Goal: Task Accomplishment & Management: Complete application form

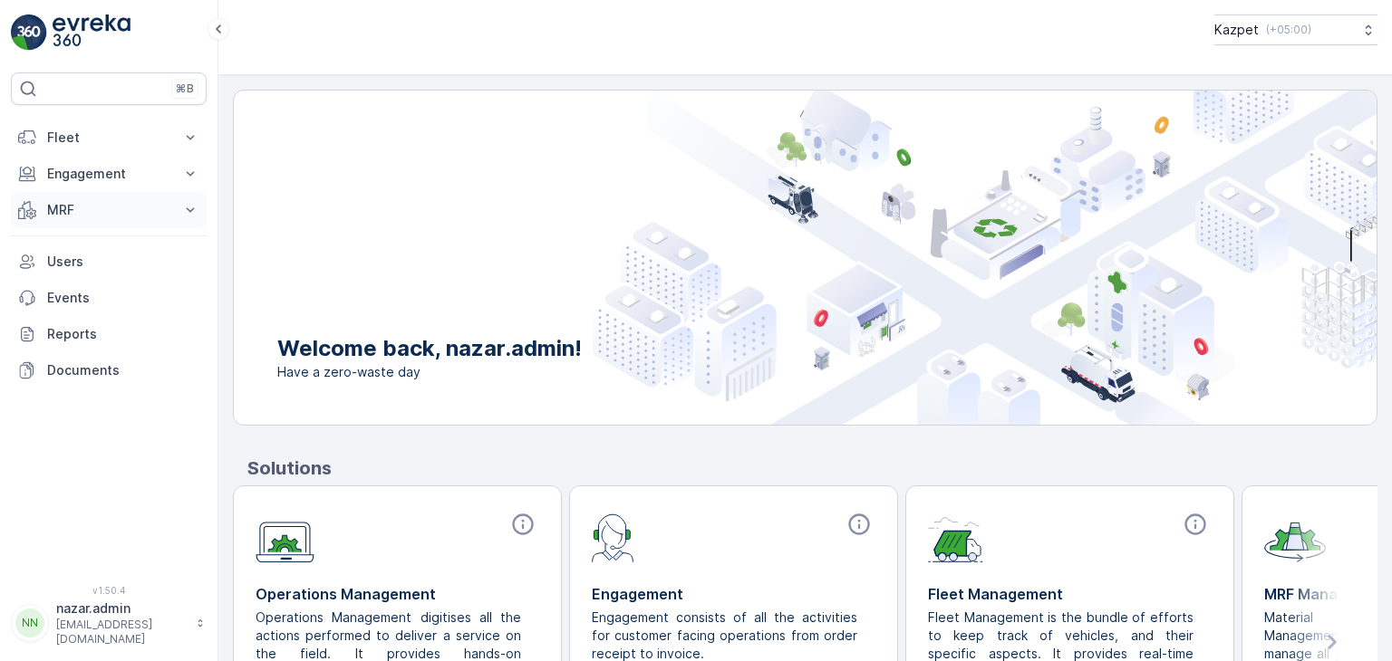
click at [103, 210] on p "MRF" at bounding box center [108, 210] width 123 height 18
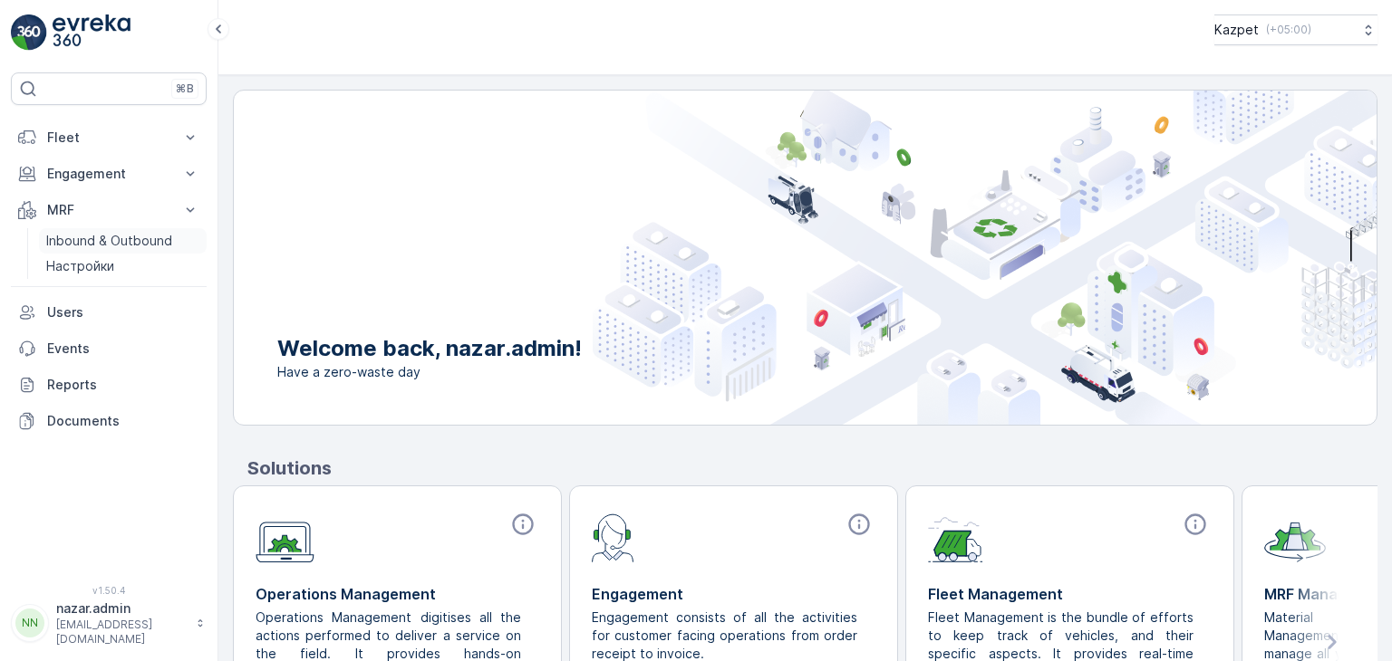
click at [102, 244] on p "Inbound & Outbound" at bounding box center [109, 241] width 126 height 18
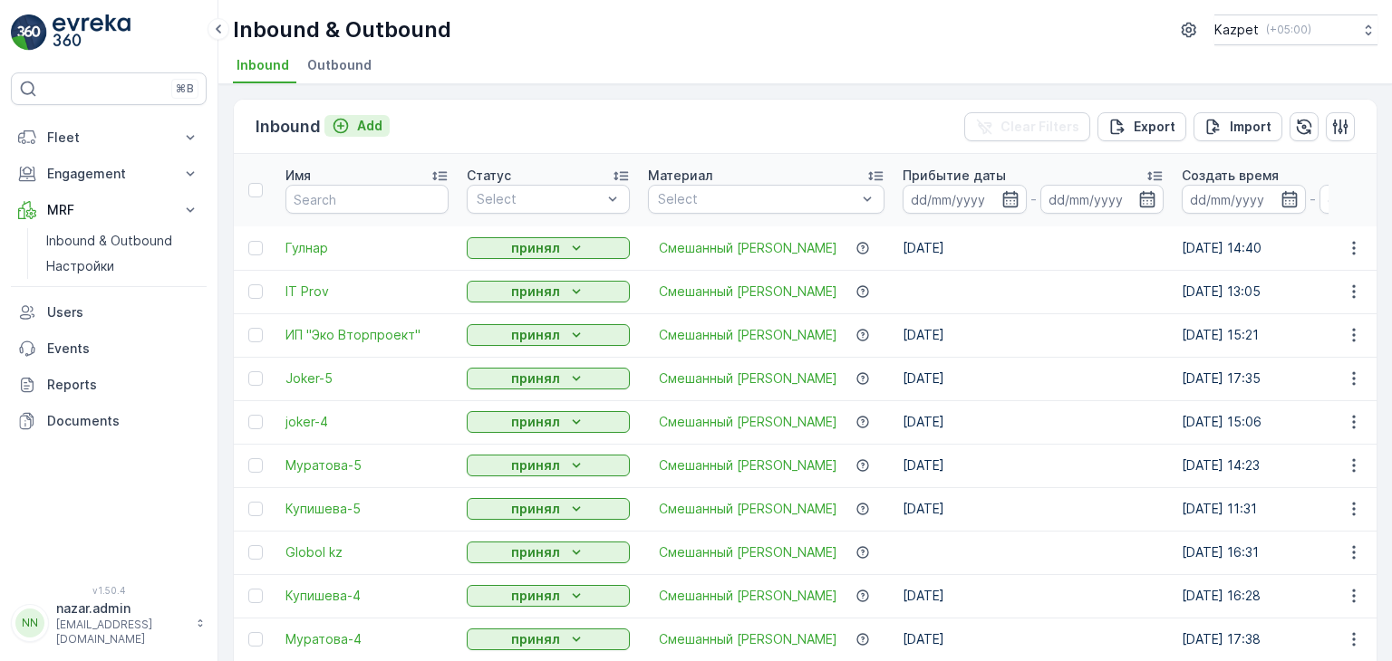
click at [343, 127] on icon "Add" at bounding box center [341, 126] width 18 height 18
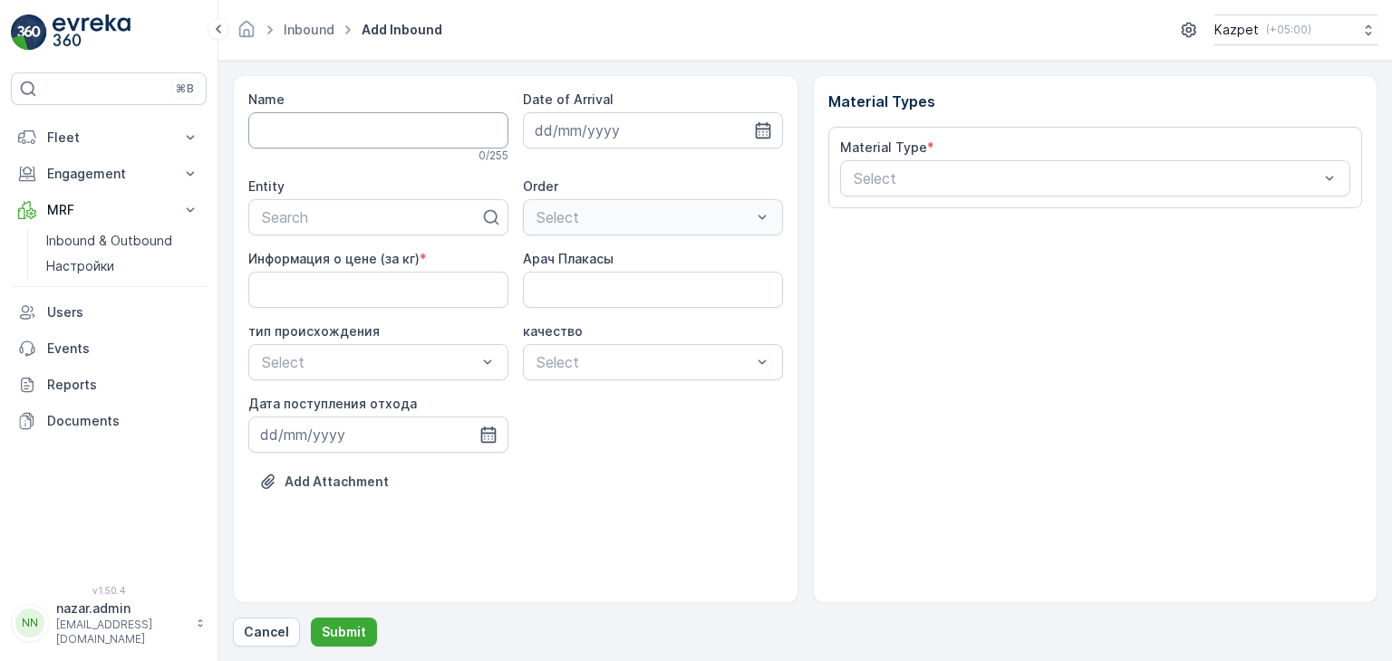
click at [373, 133] on input "Name" at bounding box center [378, 130] width 260 height 36
type input "[PERSON_NAME]"
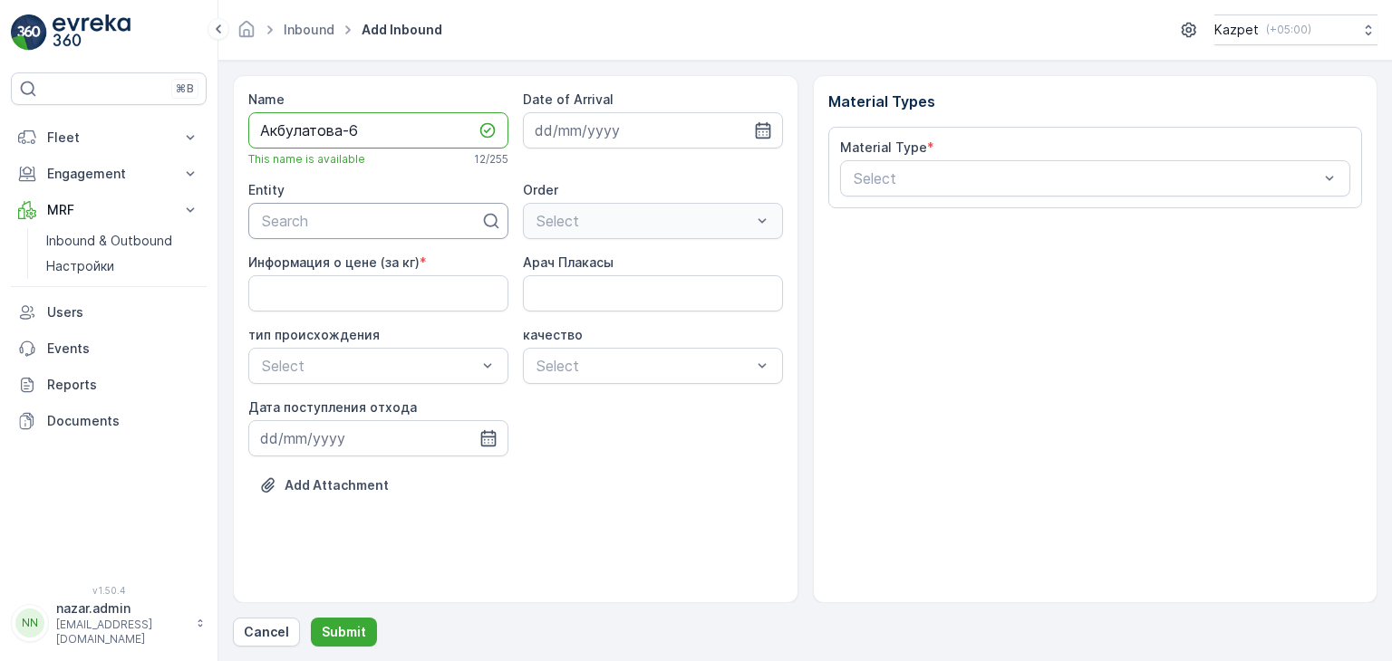
type input "Акбулатова-6"
click at [350, 222] on div at bounding box center [371, 221] width 222 height 16
type input "Ак"
click at [337, 298] on span "Акбулатова" at bounding box center [300, 296] width 82 height 16
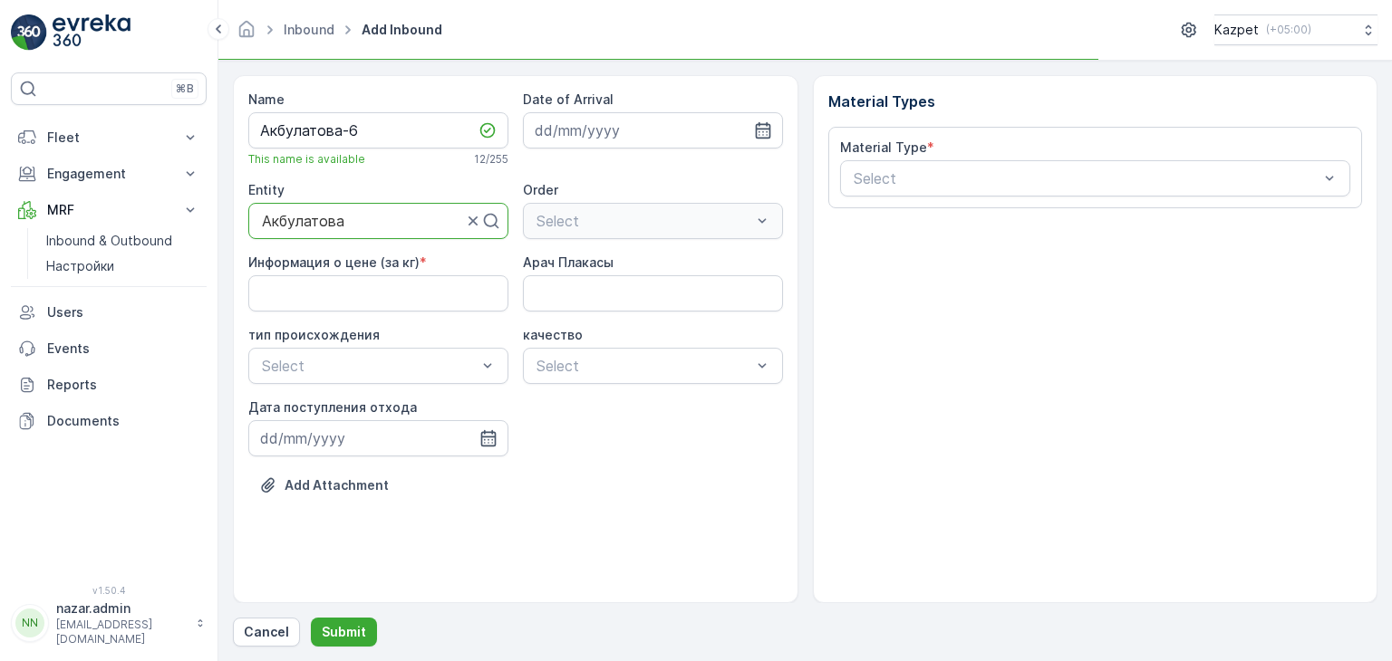
click at [603, 217] on div "Select" at bounding box center [653, 221] width 260 height 36
click at [367, 298] on кг\) "Информация о цене (за кг)" at bounding box center [378, 293] width 260 height 36
type кг\) "195"
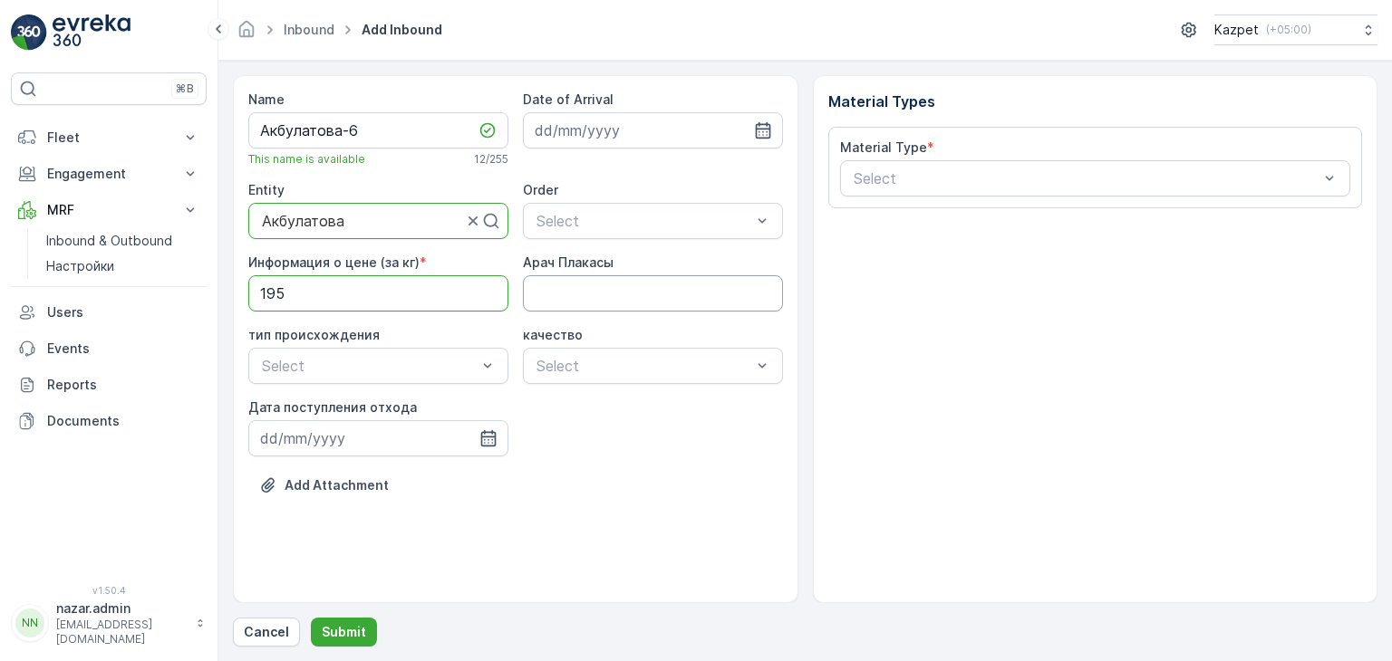
click at [568, 298] on Плакасы "Арач Плакасы" at bounding box center [653, 293] width 260 height 36
type Плакасы "328EBG06"
click at [323, 403] on div "Свалка" at bounding box center [378, 409] width 238 height 16
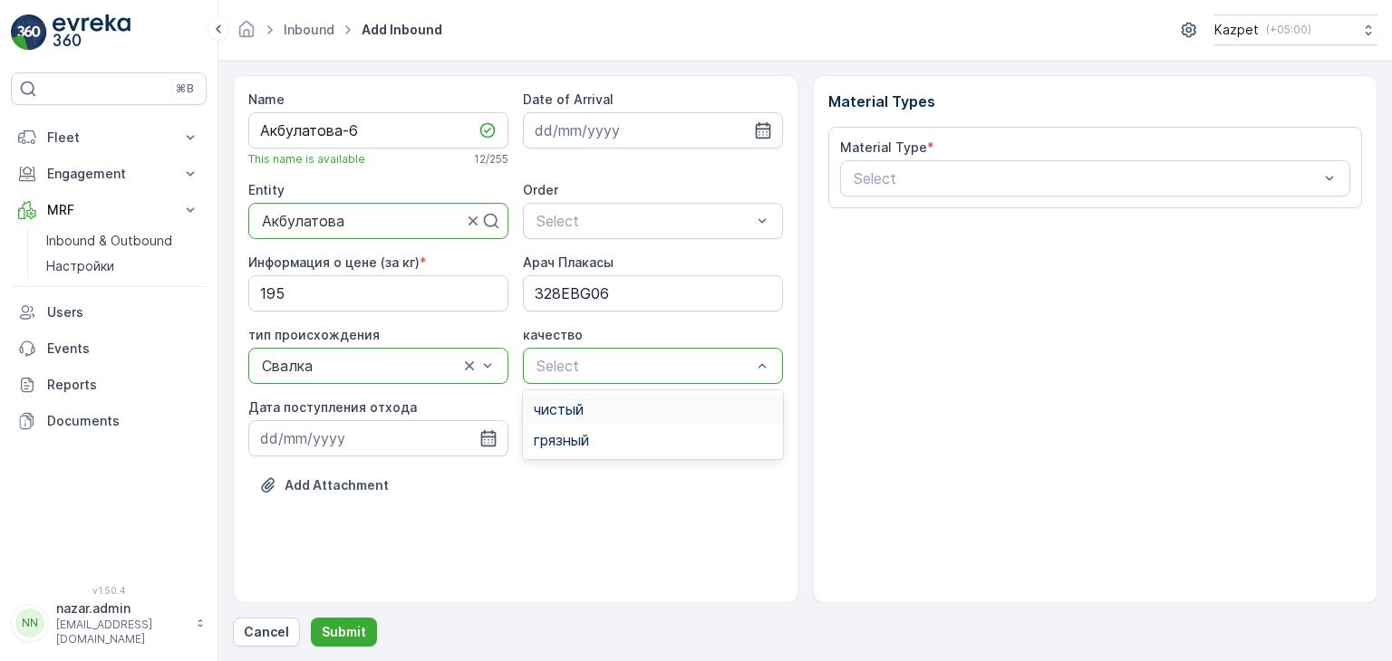
click at [578, 413] on span "чистый" at bounding box center [559, 409] width 50 height 16
click at [497, 439] on input at bounding box center [378, 438] width 260 height 36
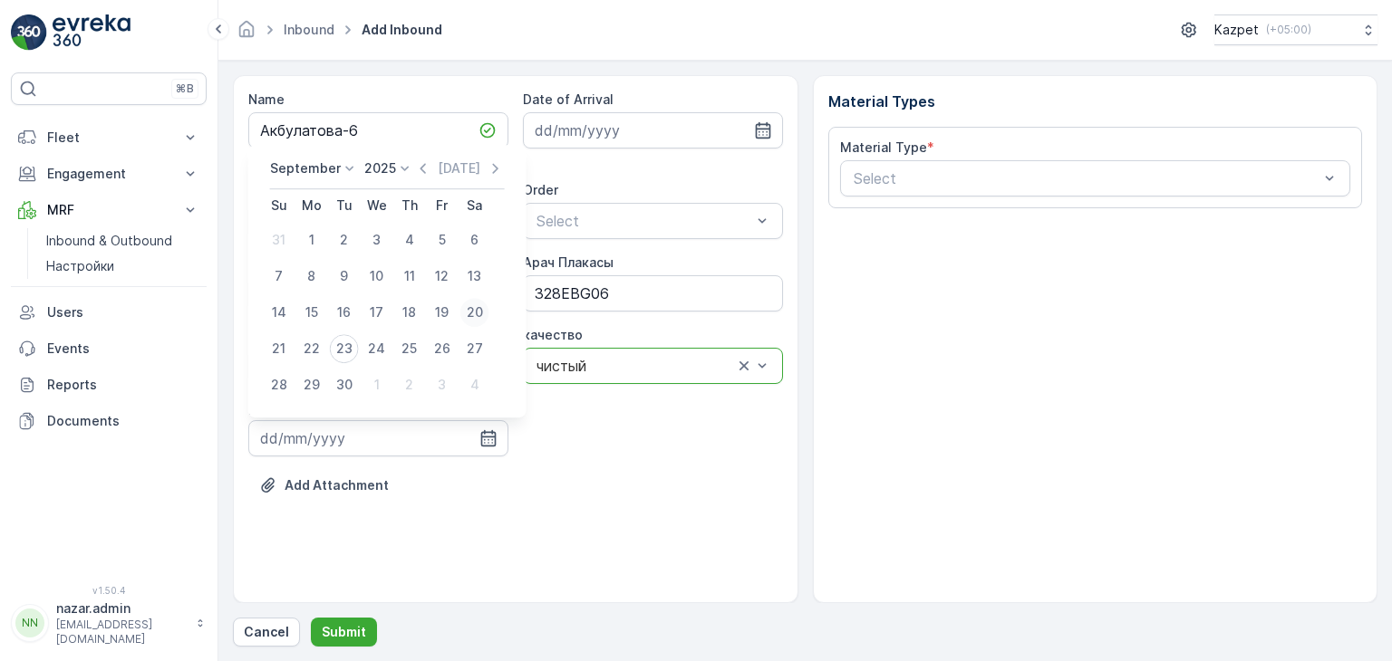
click at [468, 313] on div "20" at bounding box center [474, 312] width 29 height 29
type input "[DATE]"
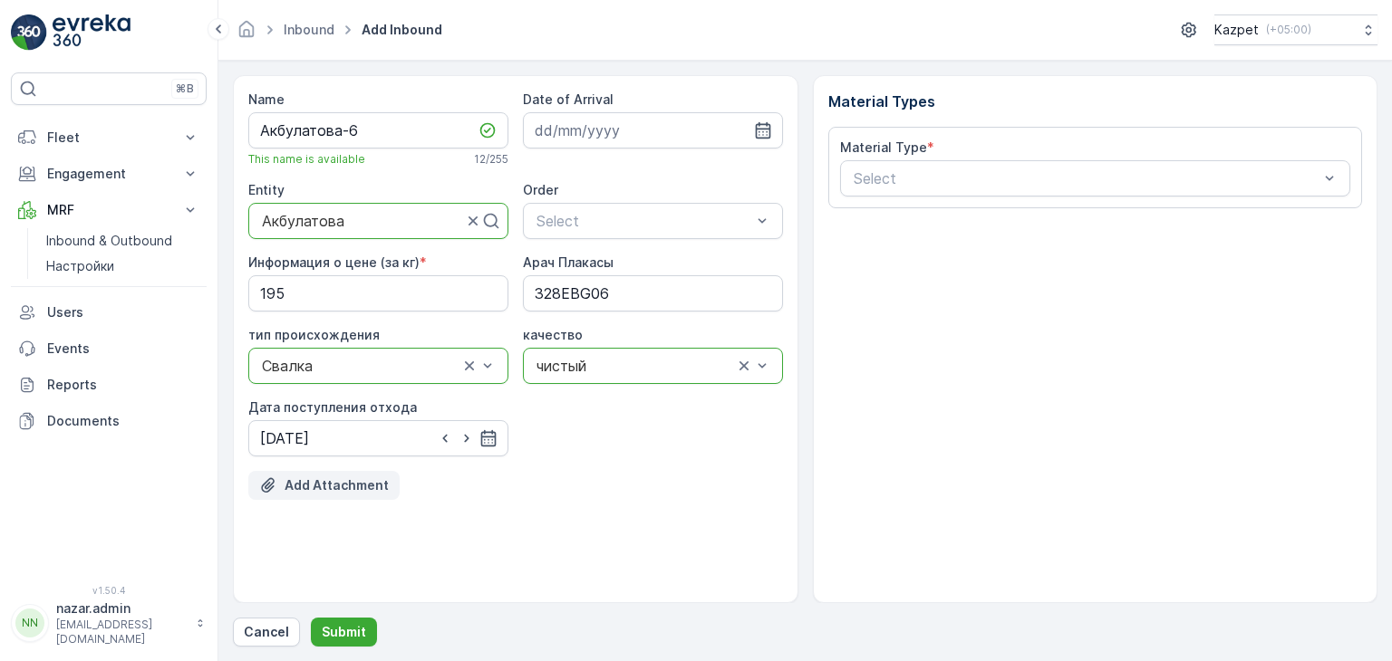
click at [335, 492] on p "Add Attachment" at bounding box center [337, 486] width 104 height 18
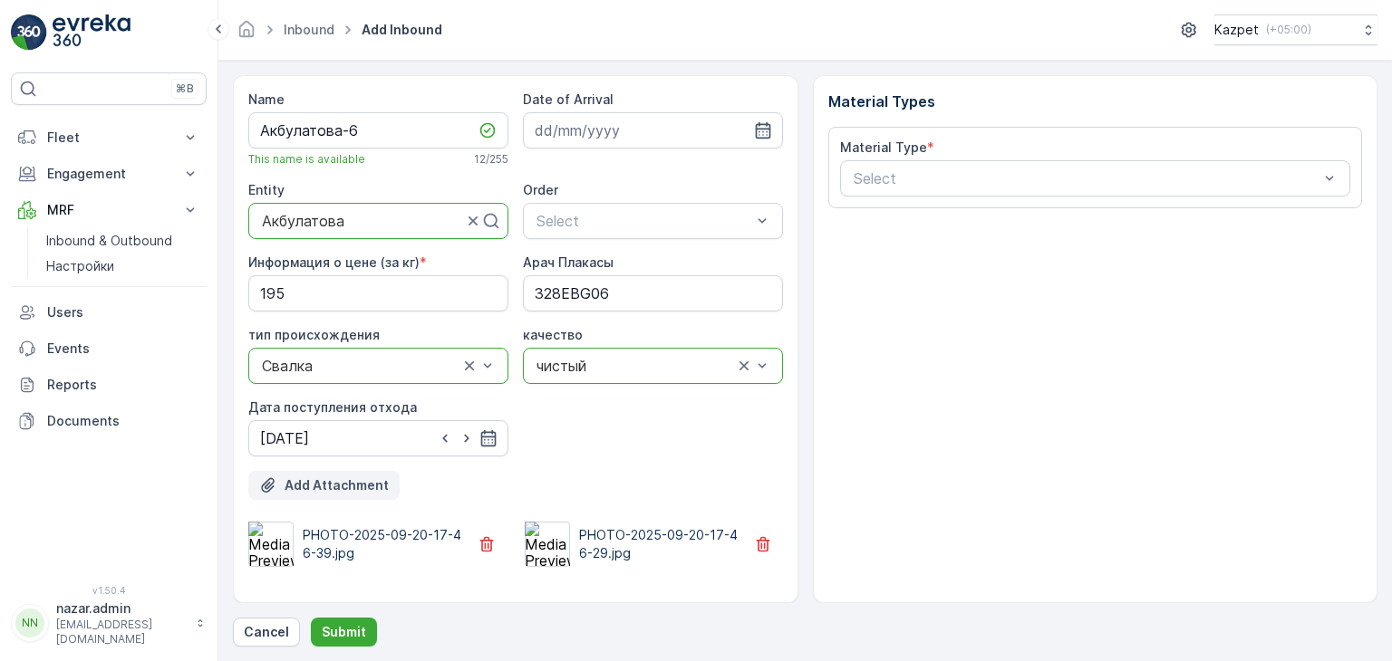
click at [360, 484] on p "Add Attachment" at bounding box center [337, 486] width 104 height 18
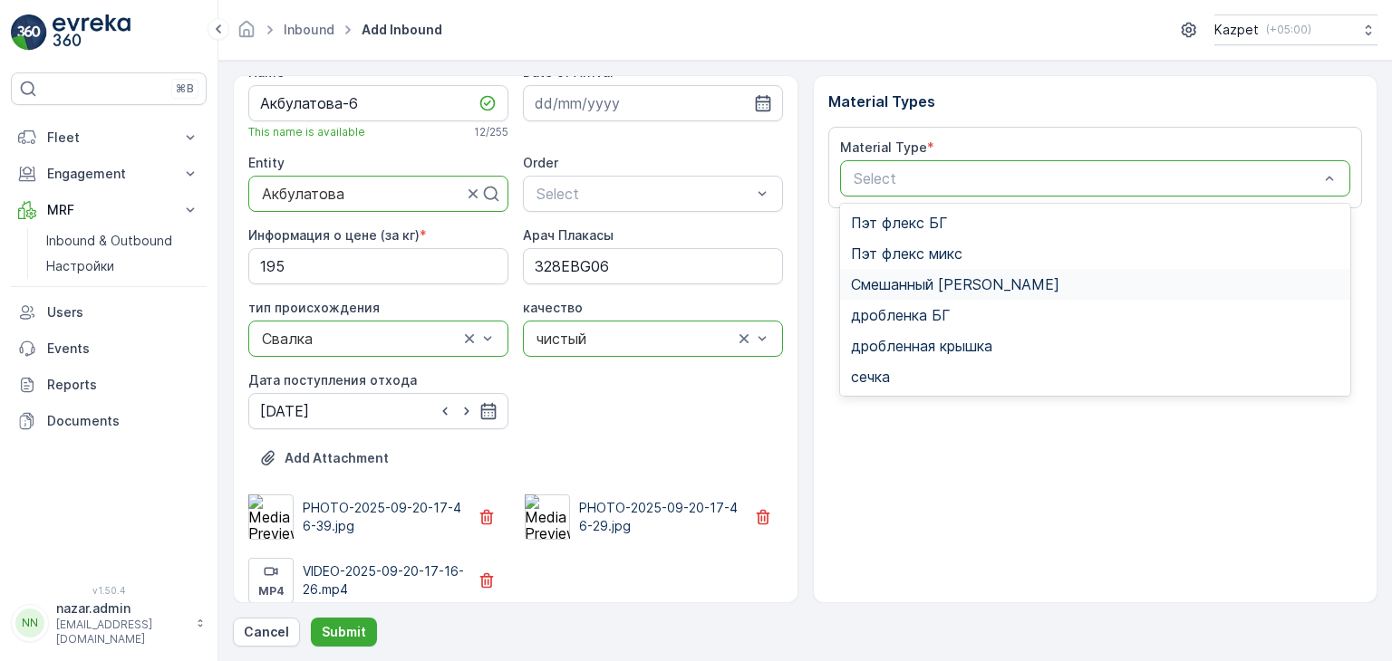
click at [964, 284] on span "Смешанный [PERSON_NAME]" at bounding box center [955, 284] width 208 height 16
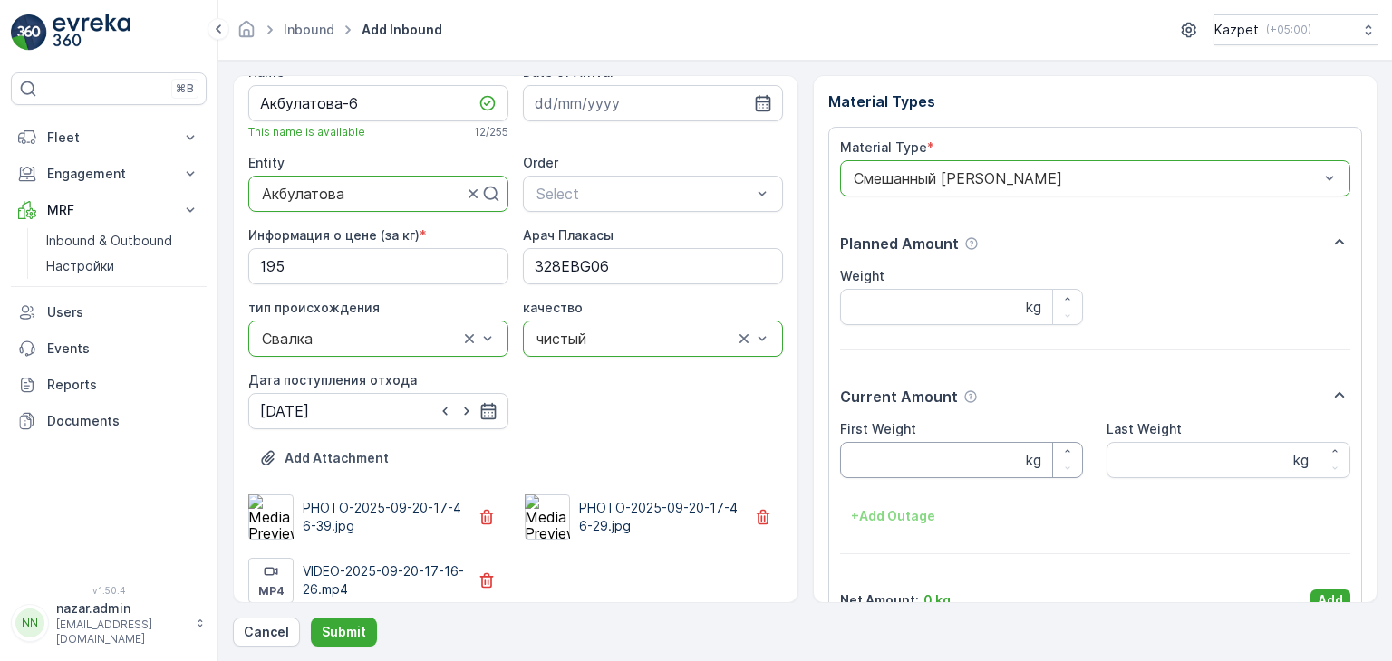
click at [888, 464] on Weight "First Weight" at bounding box center [962, 460] width 244 height 36
type Weight "19850"
click at [1153, 469] on Weight "Last Weight" at bounding box center [1228, 460] width 244 height 36
type Weight "12600"
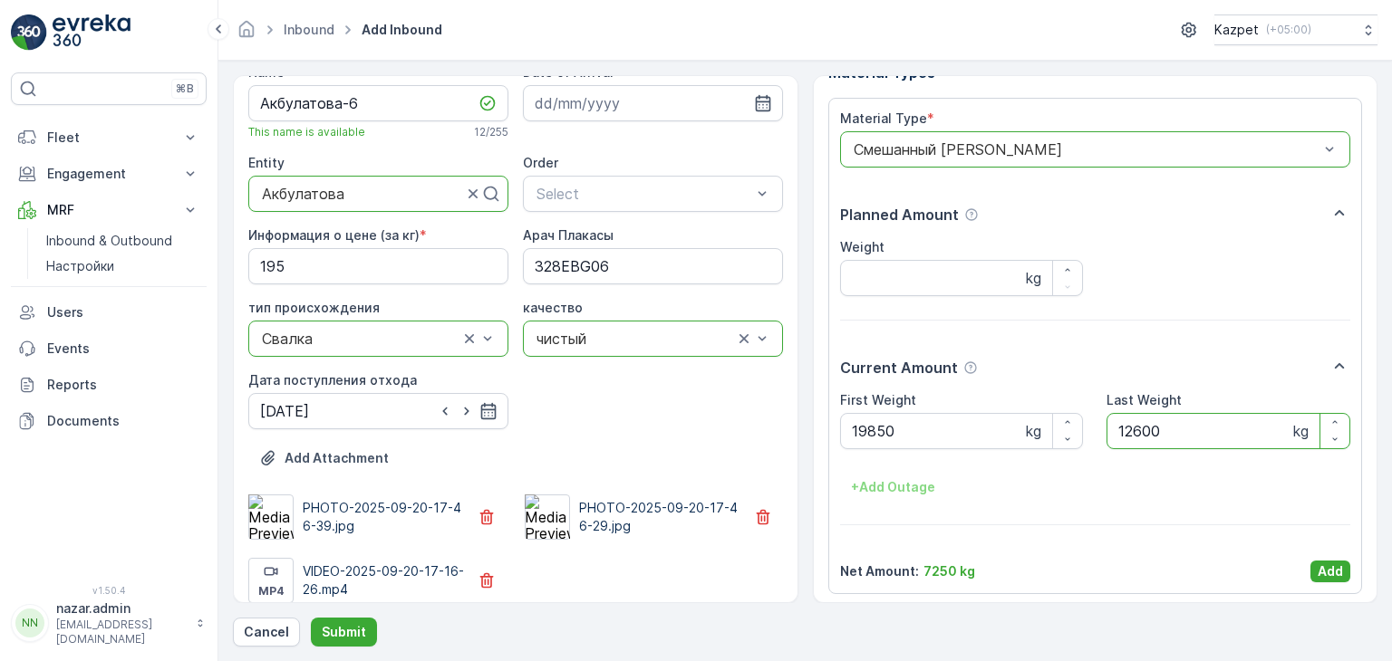
scroll to position [35, 0]
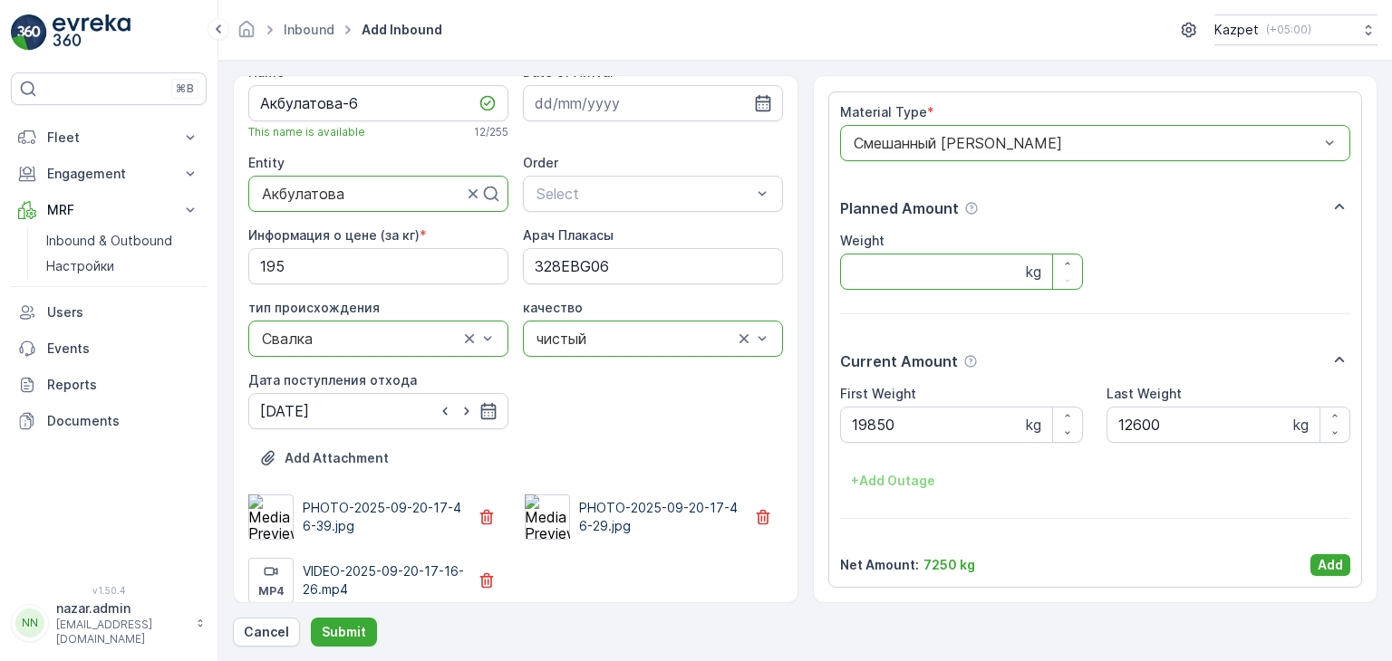
click at [898, 280] on input "Weight" at bounding box center [962, 272] width 244 height 36
type input "7250"
click at [1328, 566] on p "Add" at bounding box center [1330, 565] width 25 height 18
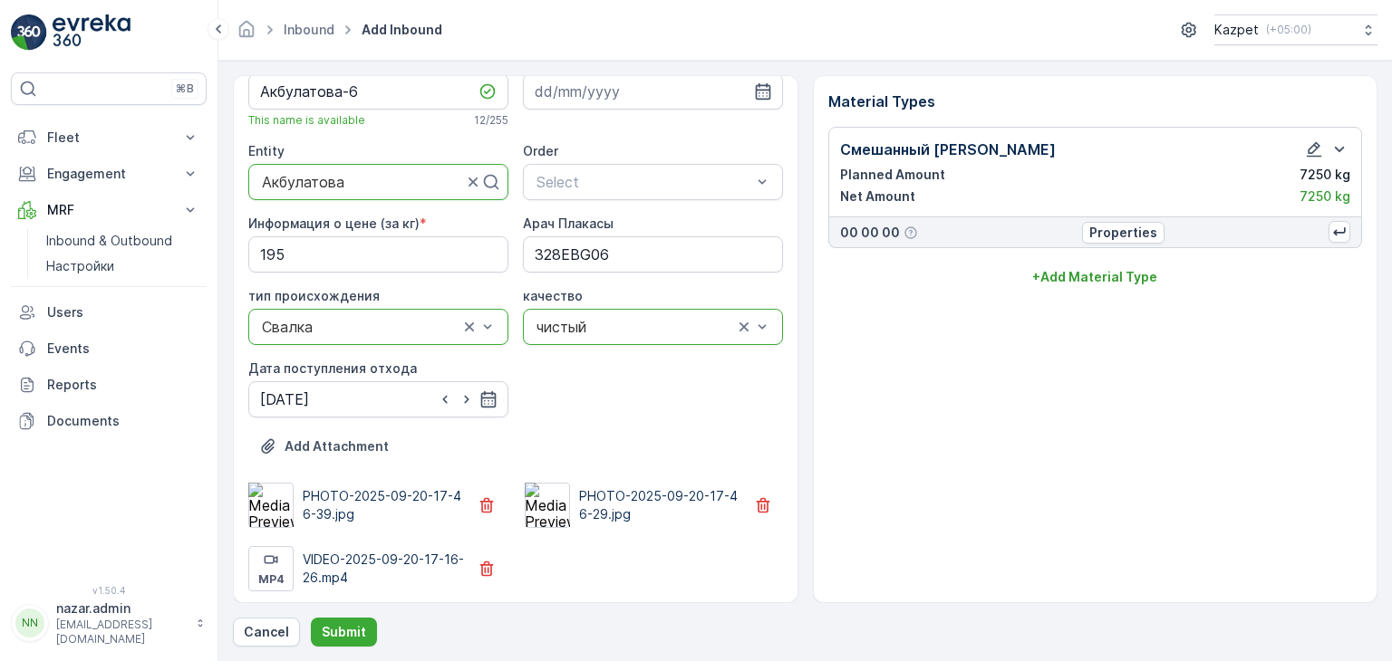
scroll to position [42, 0]
click at [357, 628] on p "Submit" at bounding box center [344, 632] width 44 height 18
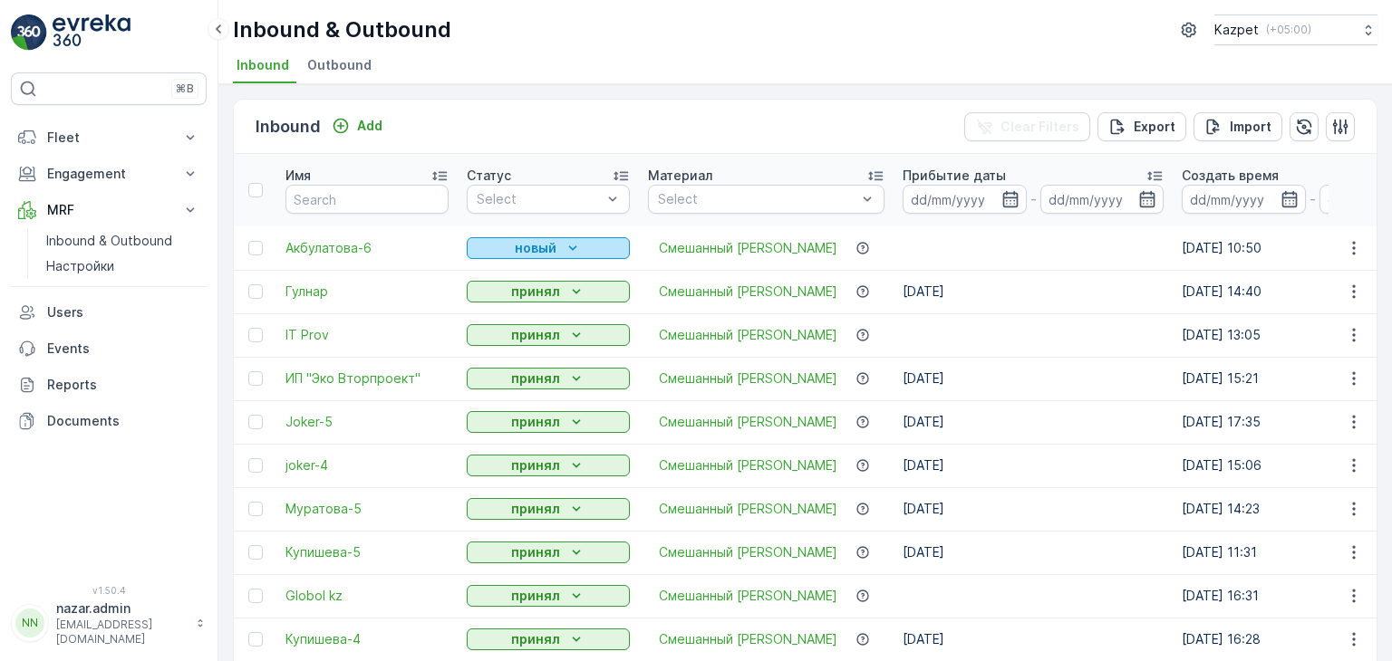
click at [546, 251] on p "новый" at bounding box center [536, 248] width 42 height 18
click at [503, 300] on span "принял" at bounding box center [500, 300] width 44 height 18
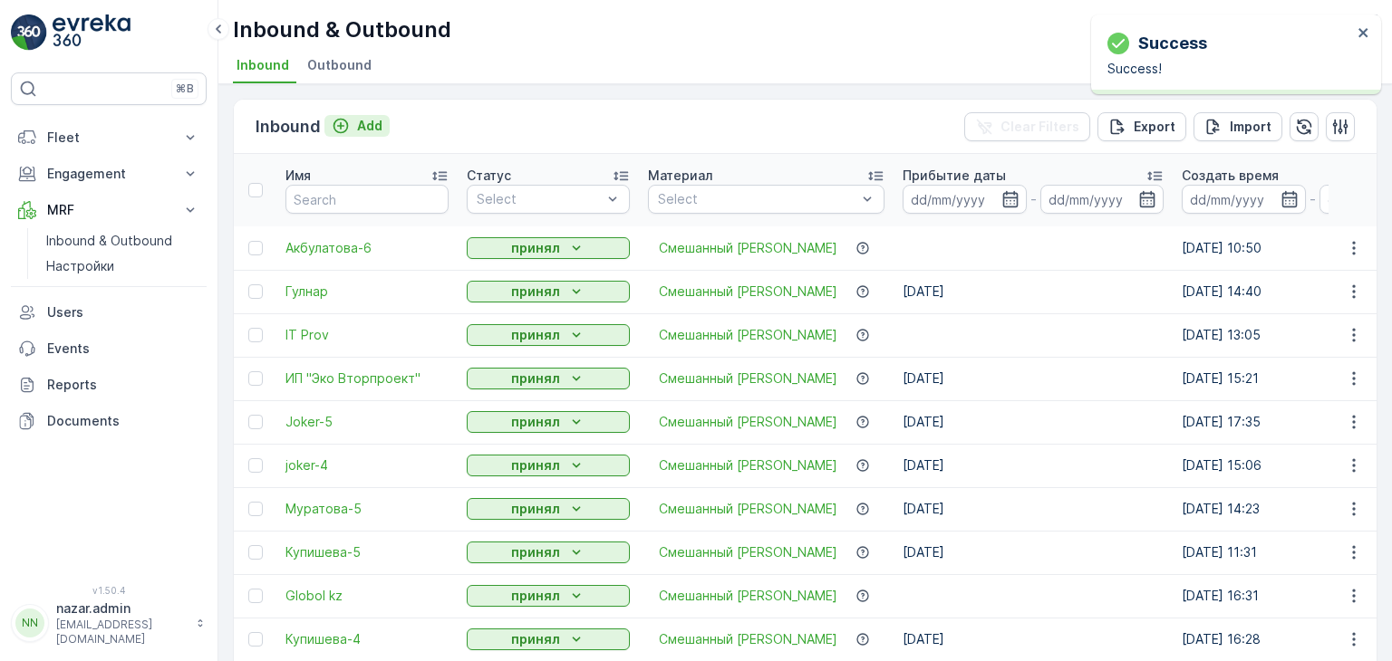
click at [339, 121] on icon "Add" at bounding box center [341, 126] width 18 height 18
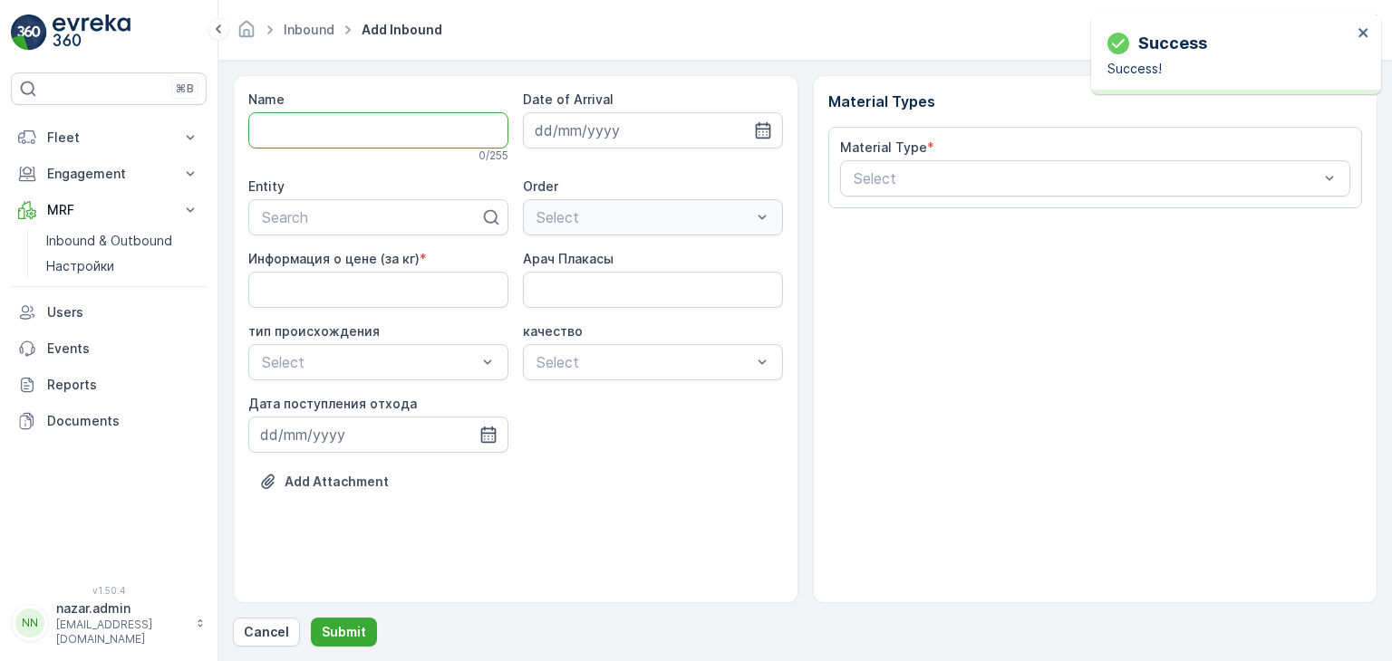
click at [402, 137] on input "Name" at bounding box center [378, 130] width 260 height 36
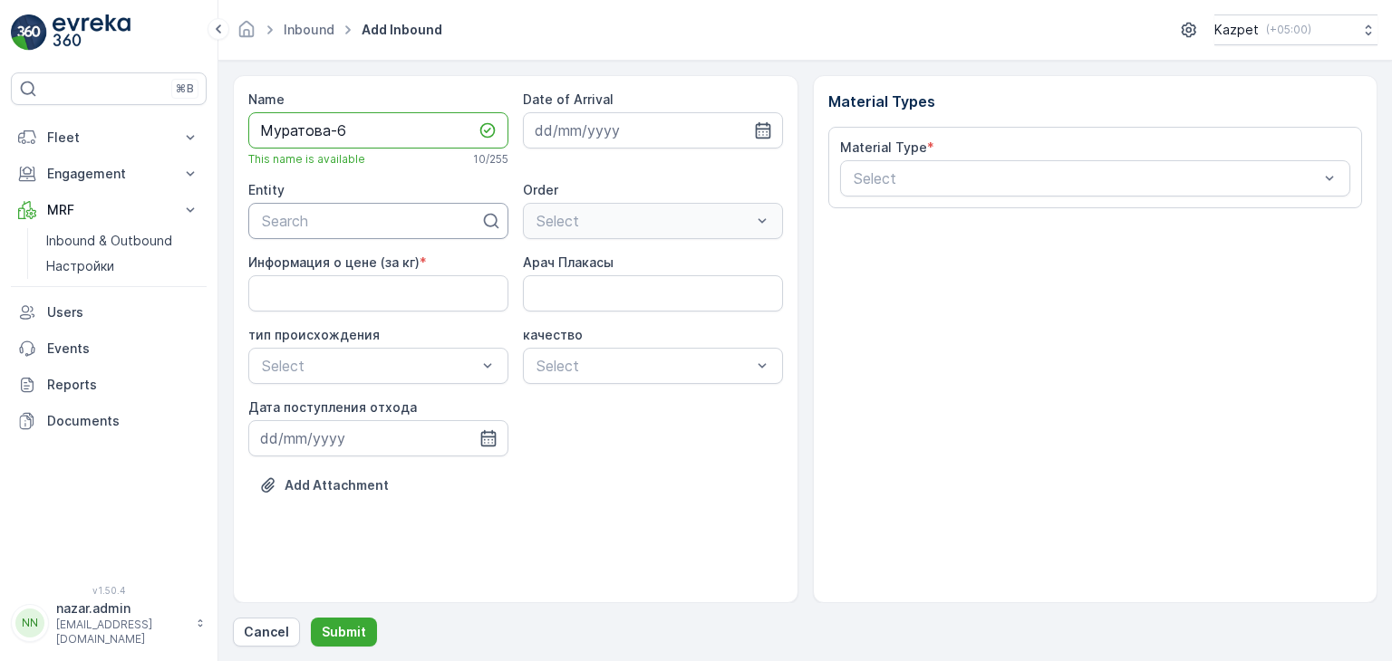
type input "Муратова-6"
click at [373, 225] on div at bounding box center [371, 221] width 222 height 16
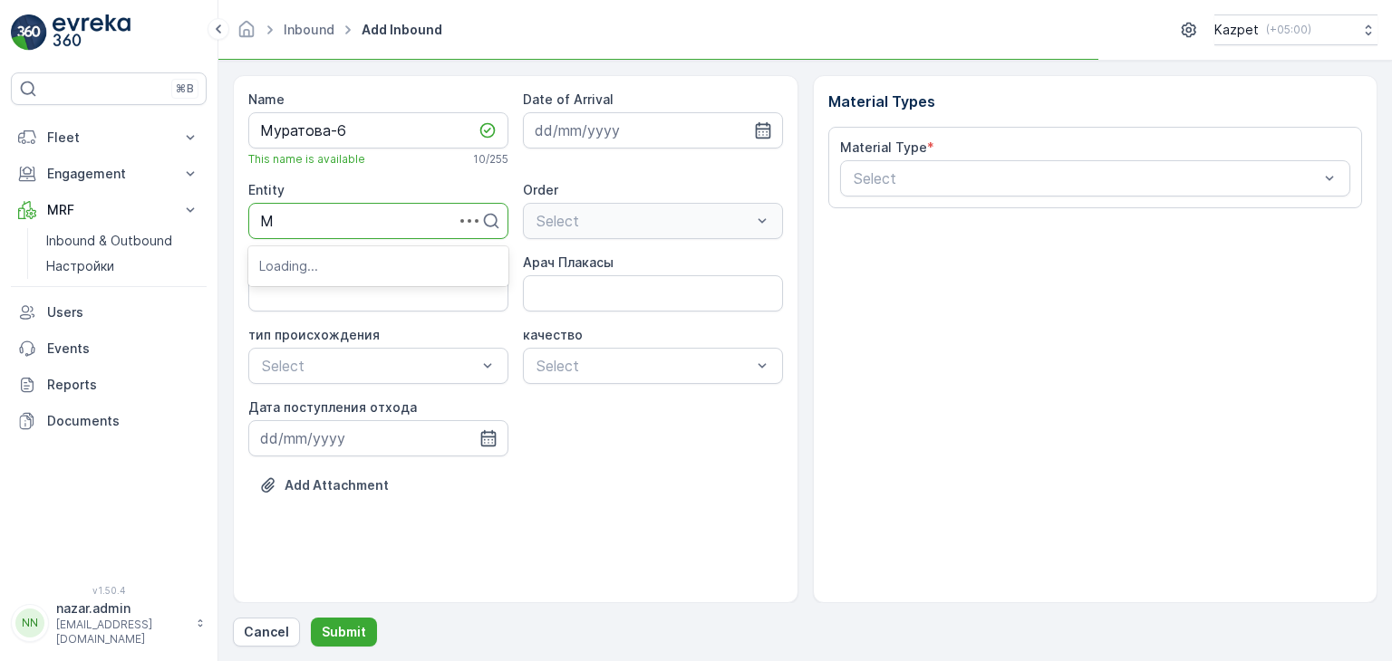
type input "Му"
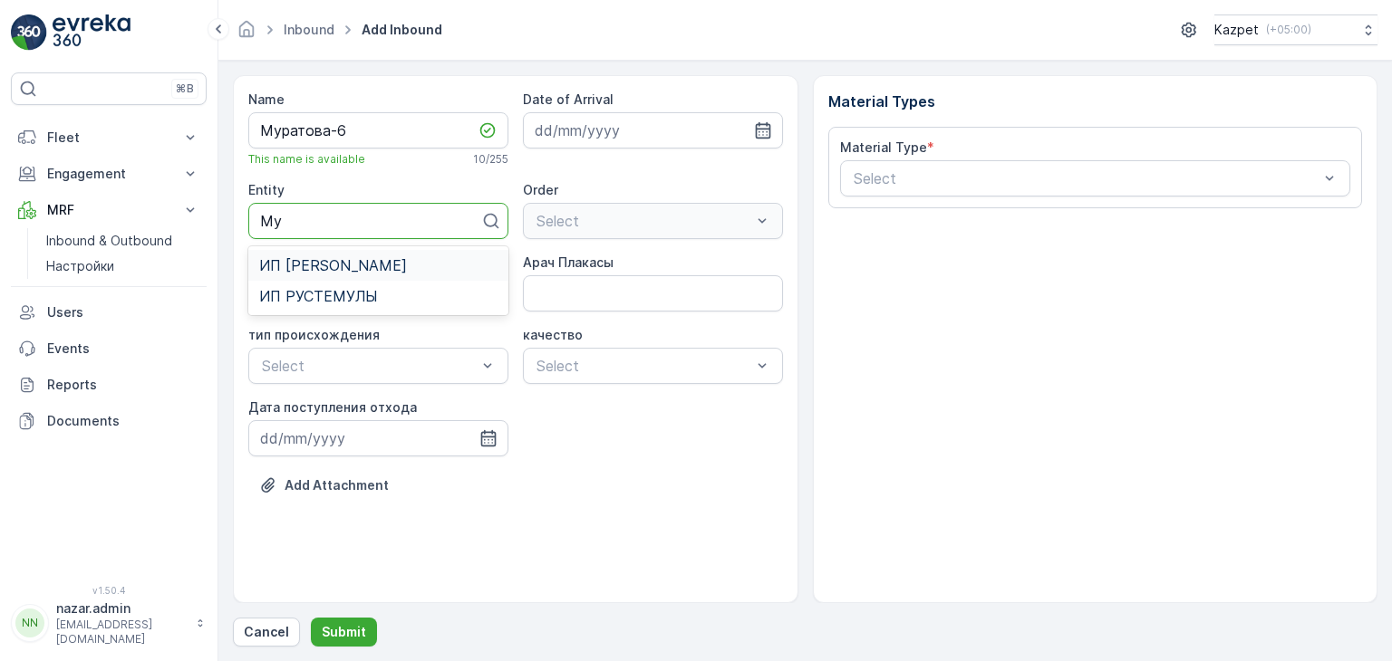
click at [365, 262] on div "ИП [PERSON_NAME]" at bounding box center [378, 265] width 238 height 16
click at [369, 299] on кг\) "Информация о цене (за кг)" at bounding box center [378, 293] width 260 height 36
type кг\) "200"
click at [590, 293] on Плакасы "Арач Плакасы" at bounding box center [653, 293] width 260 height 36
type Плакасы "328EBG06"
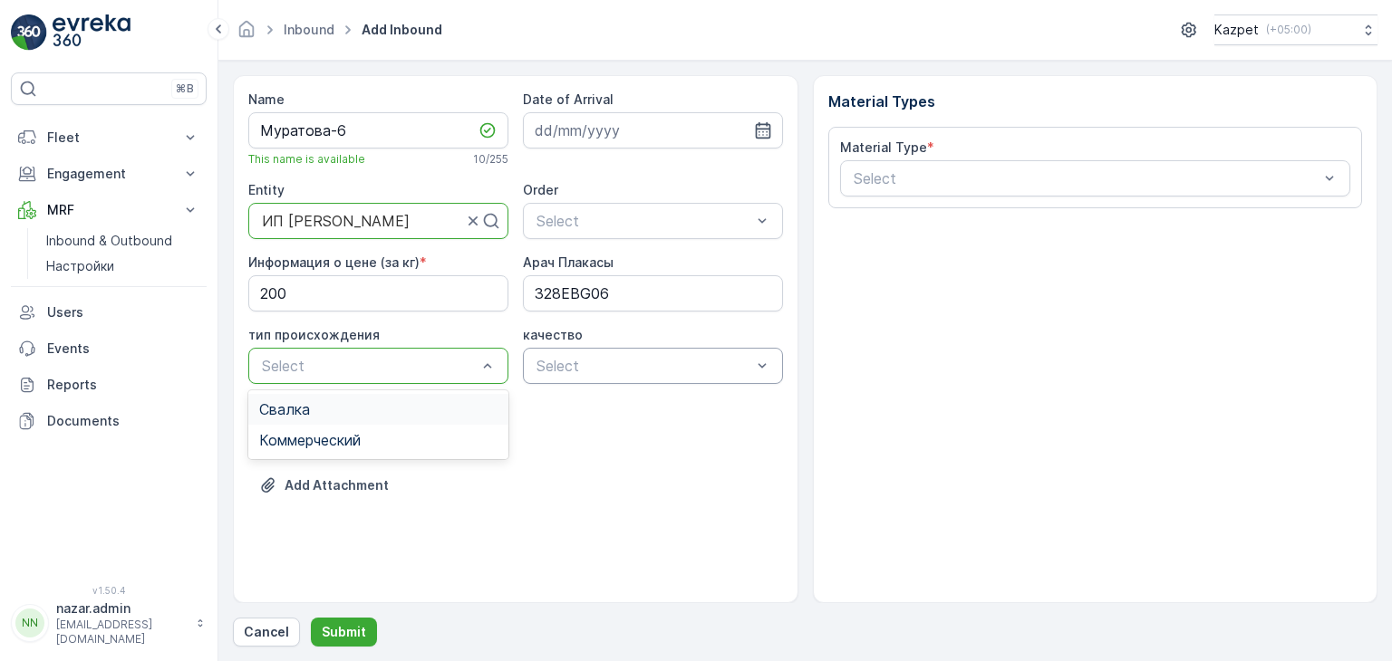
drag, startPoint x: 310, startPoint y: 414, endPoint x: 609, endPoint y: 371, distance: 302.2
click at [318, 417] on div "Свалка" at bounding box center [378, 409] width 238 height 16
click at [580, 409] on span "чистый" at bounding box center [559, 409] width 50 height 16
click at [487, 442] on icon "button" at bounding box center [487, 438] width 15 height 16
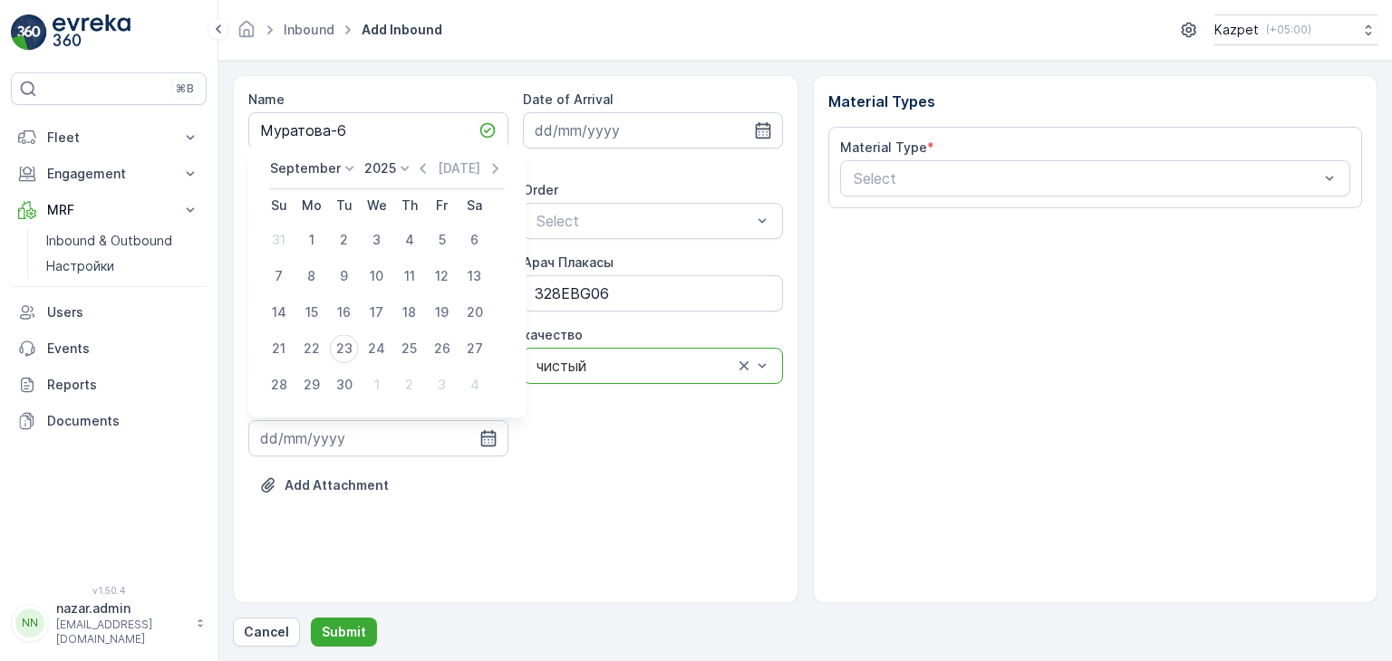
click at [275, 344] on div "21" at bounding box center [279, 348] width 29 height 29
type input "[DATE]"
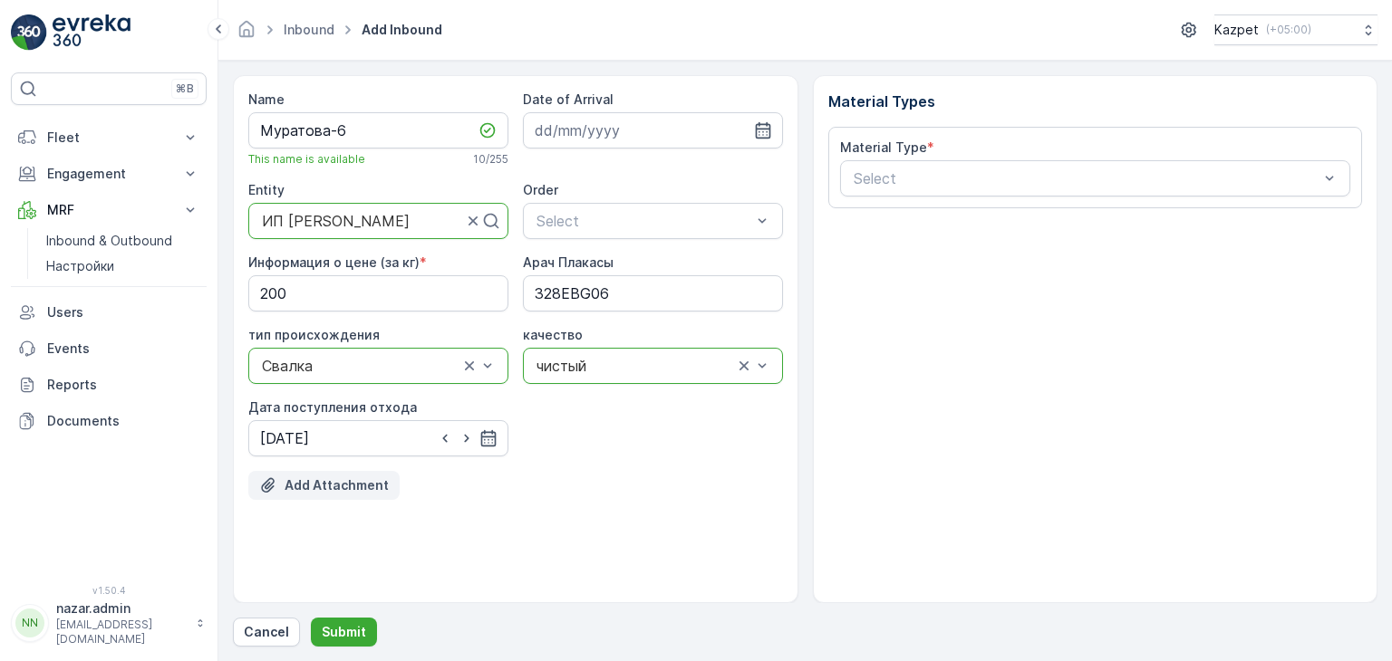
click at [346, 492] on p "Add Attachment" at bounding box center [337, 486] width 104 height 18
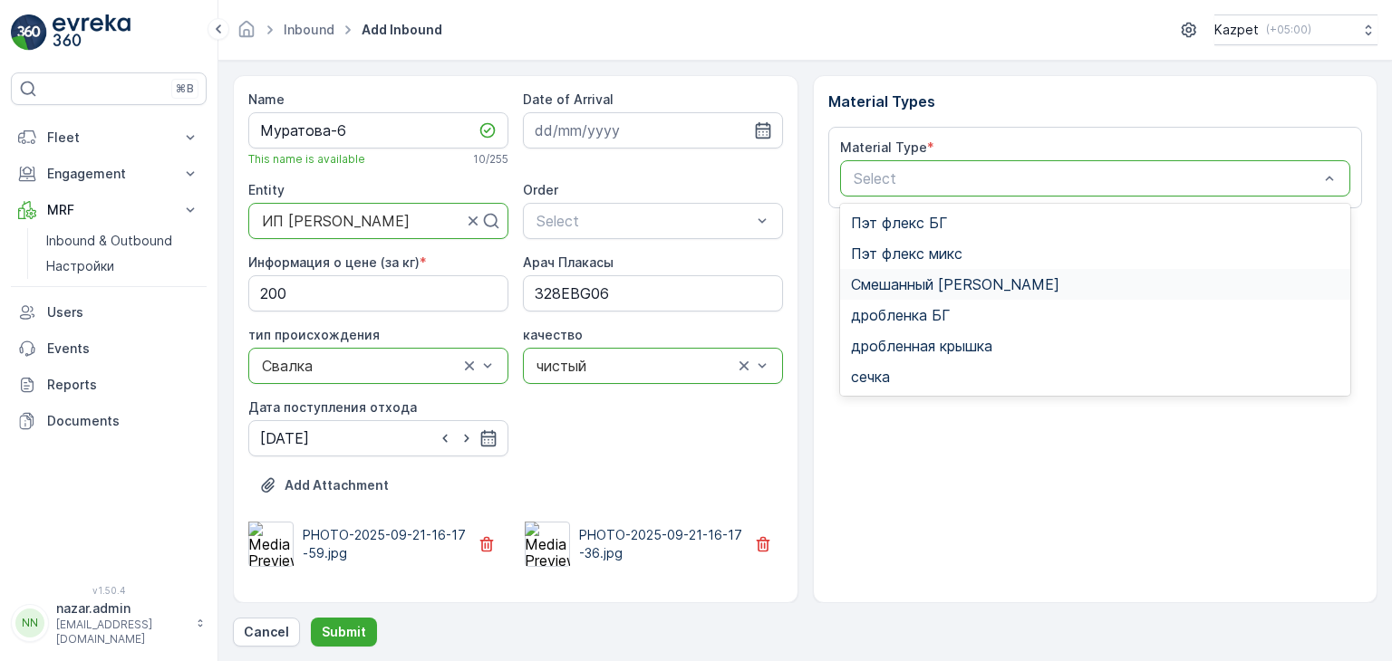
click at [892, 284] on span "Смешанный [PERSON_NAME]" at bounding box center [955, 284] width 208 height 16
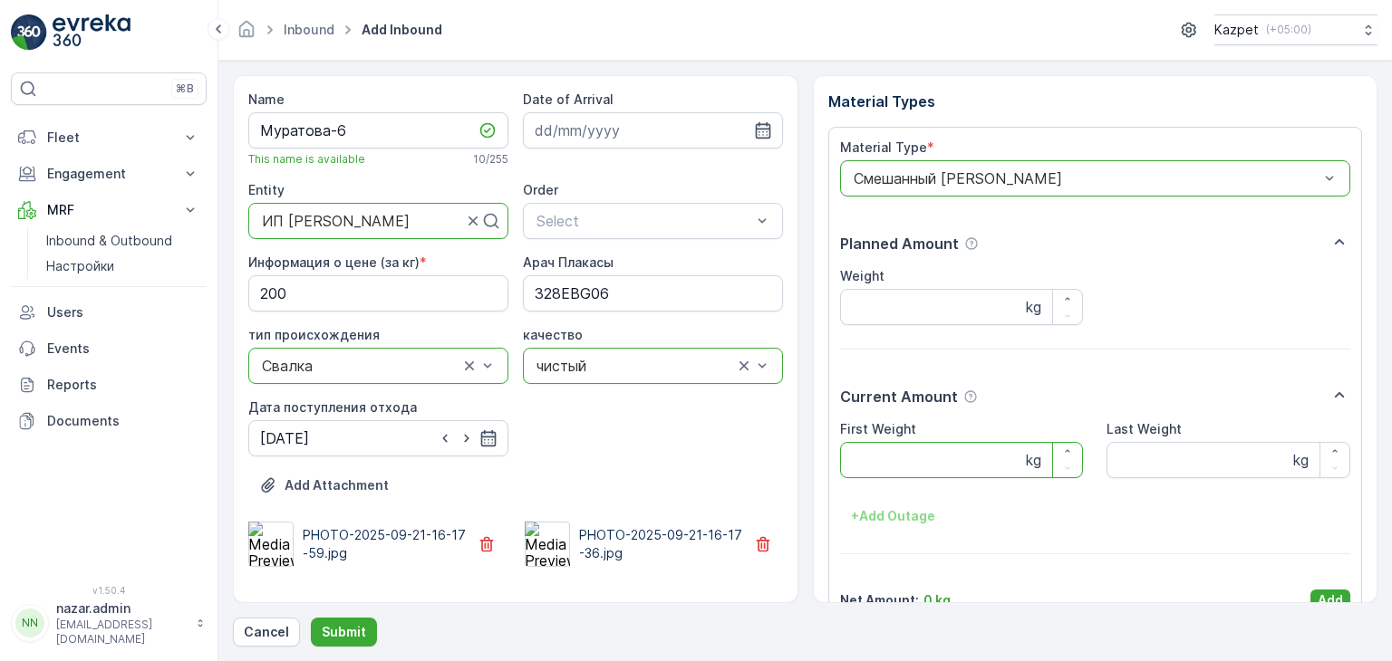
click at [891, 464] on Weight "First Weight" at bounding box center [962, 460] width 244 height 36
type Weight "20150"
click at [1186, 462] on Weight "Last Weight" at bounding box center [1228, 460] width 244 height 36
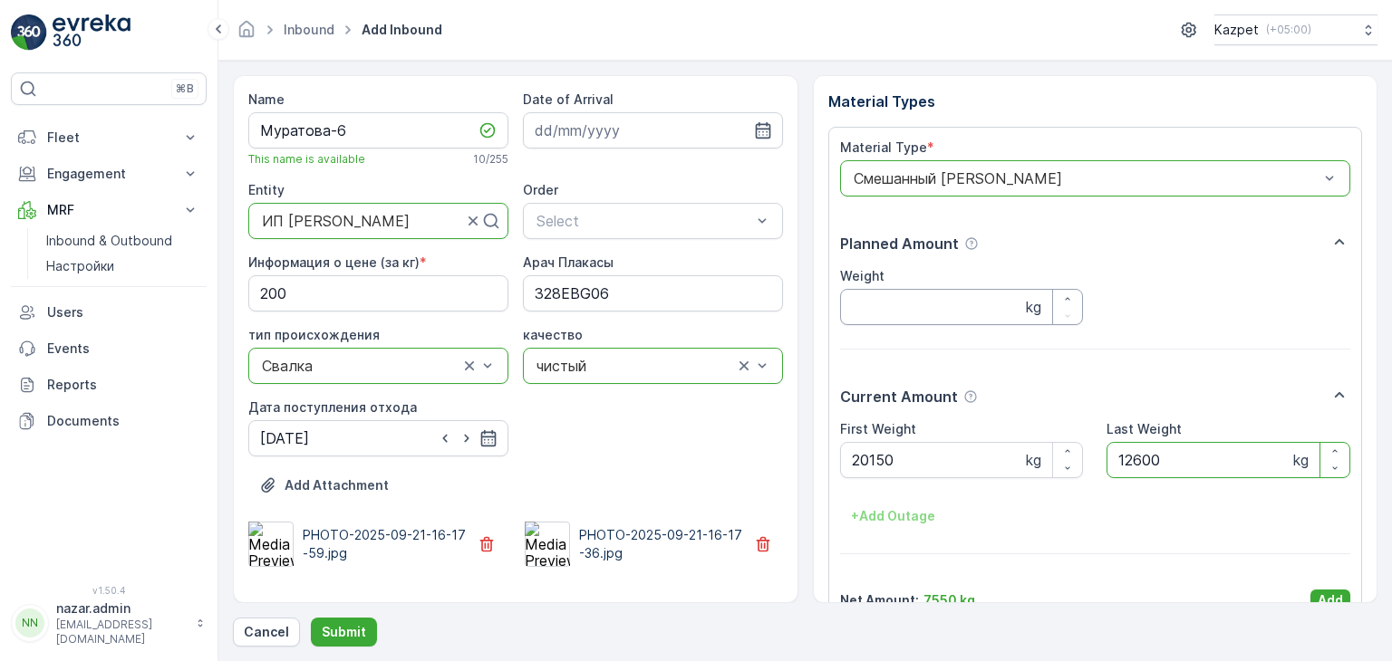
type Weight "12600"
click at [865, 298] on input "Weight" at bounding box center [962, 307] width 244 height 36
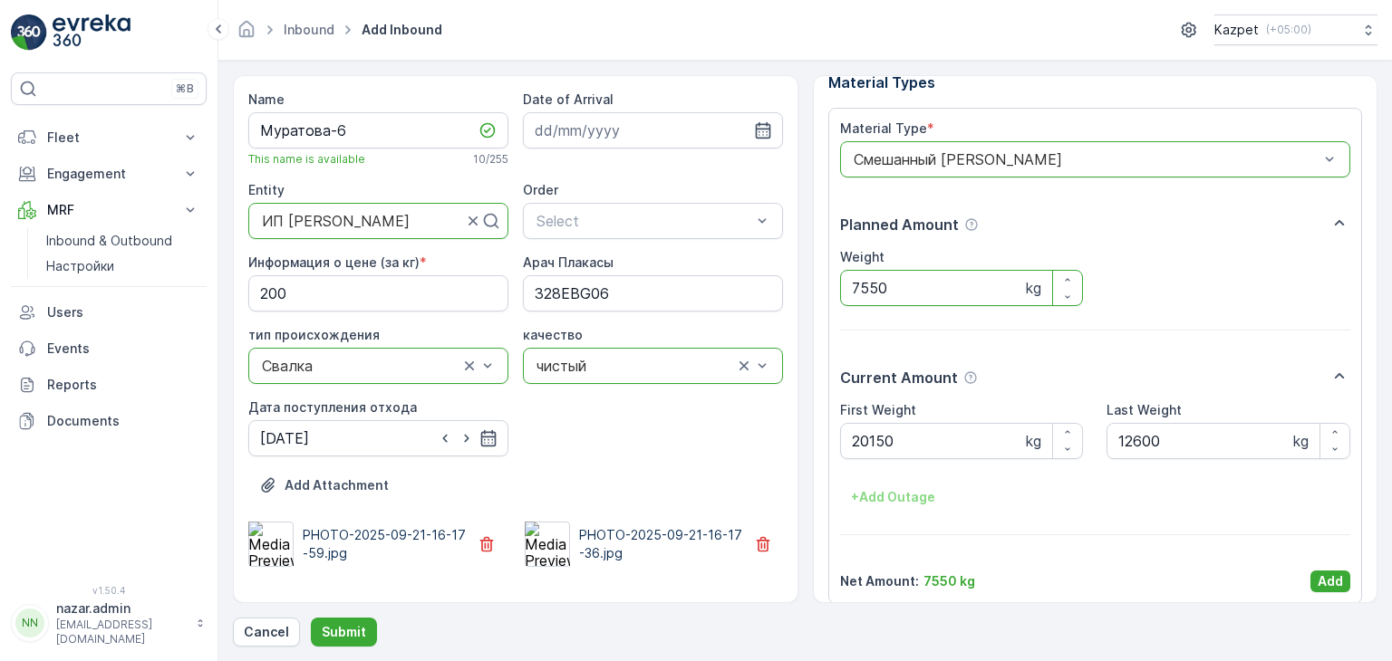
scroll to position [35, 0]
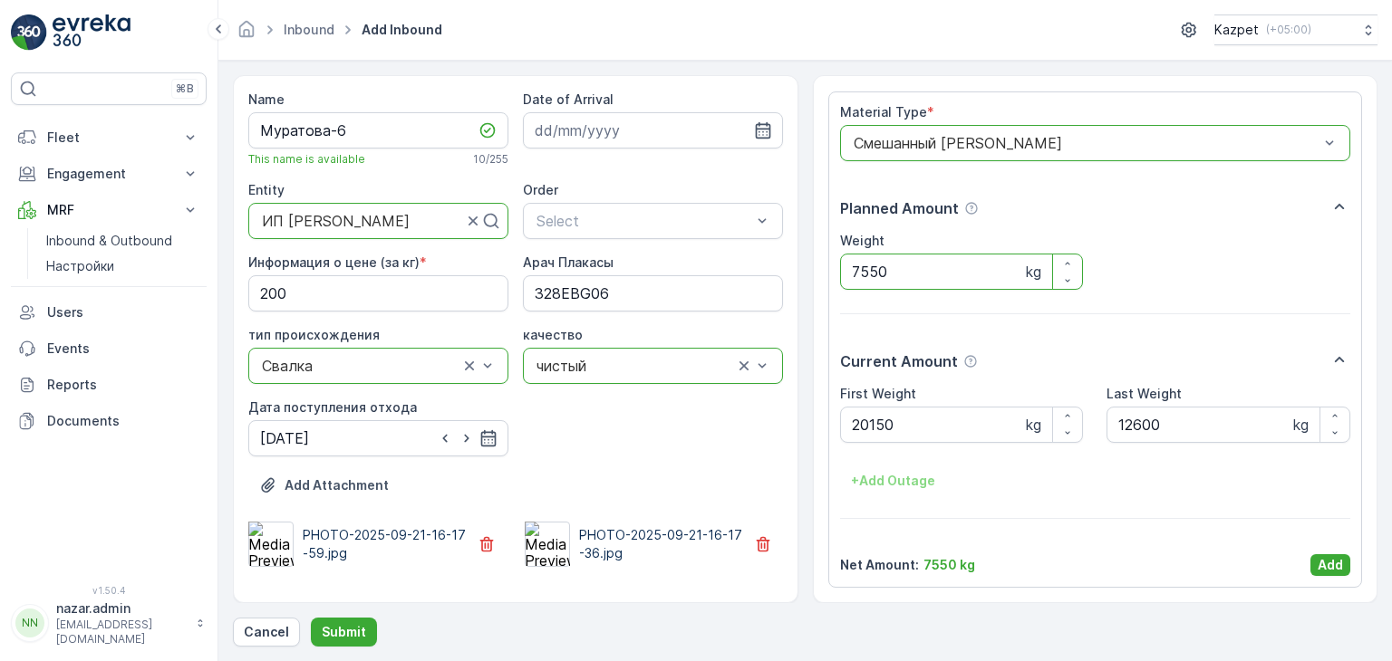
type input "7550"
click at [1327, 578] on div "Material Type * option Смешанный ПЭТ, selected. Смешанный ПЭТ Planned Amount We…" at bounding box center [1095, 340] width 535 height 497
click at [1329, 564] on p "Add" at bounding box center [1330, 565] width 25 height 18
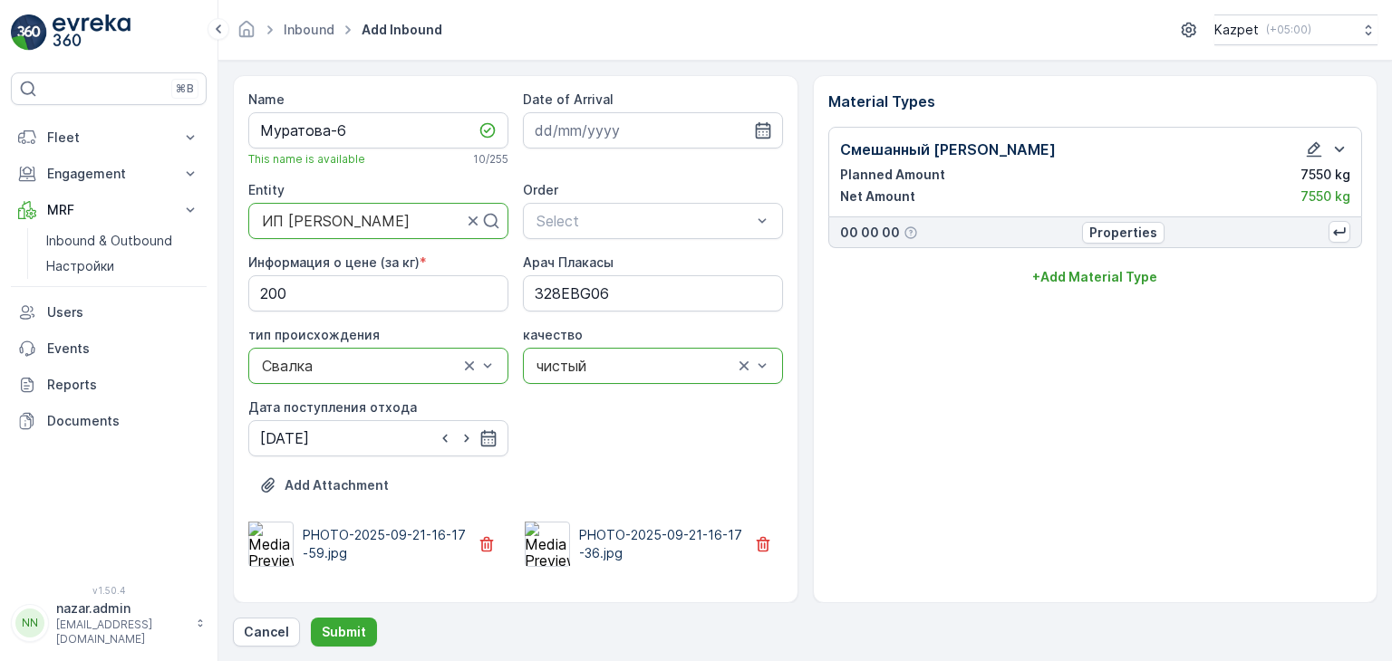
scroll to position [0, 0]
click at [337, 633] on p "Submit" at bounding box center [344, 632] width 44 height 18
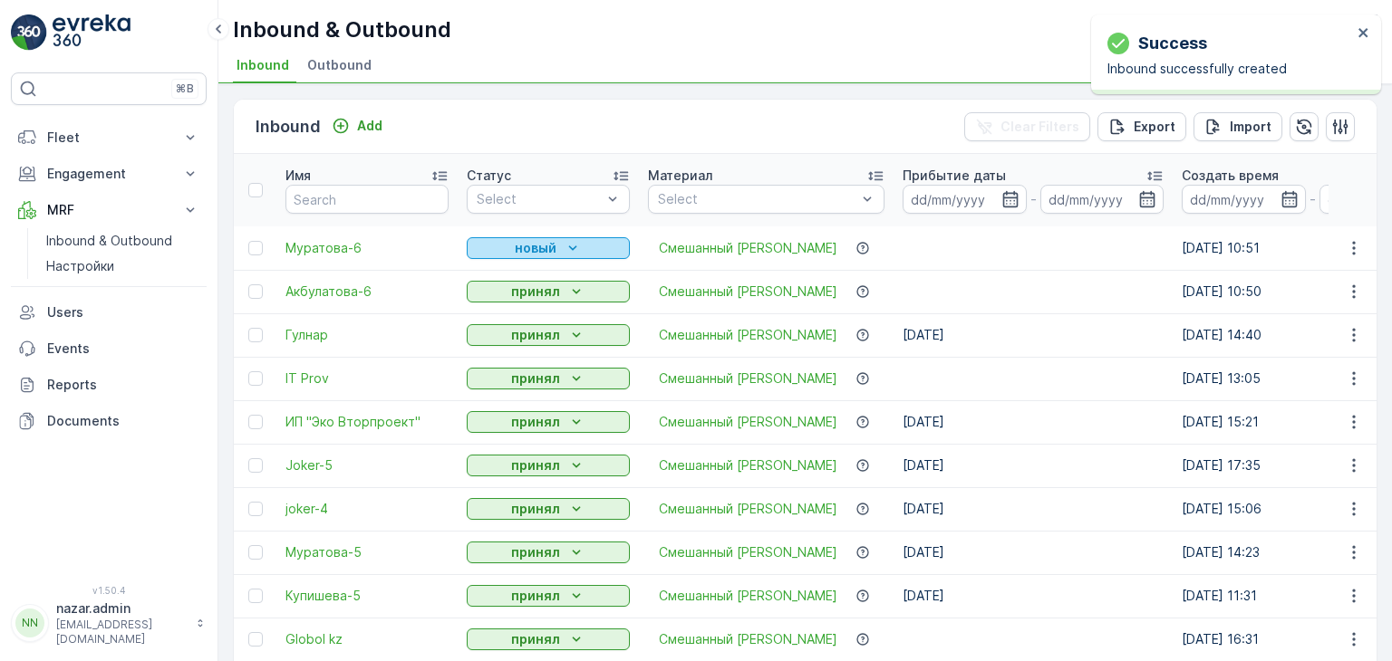
click at [543, 251] on p "новый" at bounding box center [536, 248] width 42 height 18
click at [487, 301] on button "принял" at bounding box center [548, 292] width 163 height 22
click at [513, 248] on div "новый" at bounding box center [548, 248] width 149 height 18
click at [483, 296] on span "принял" at bounding box center [500, 300] width 44 height 18
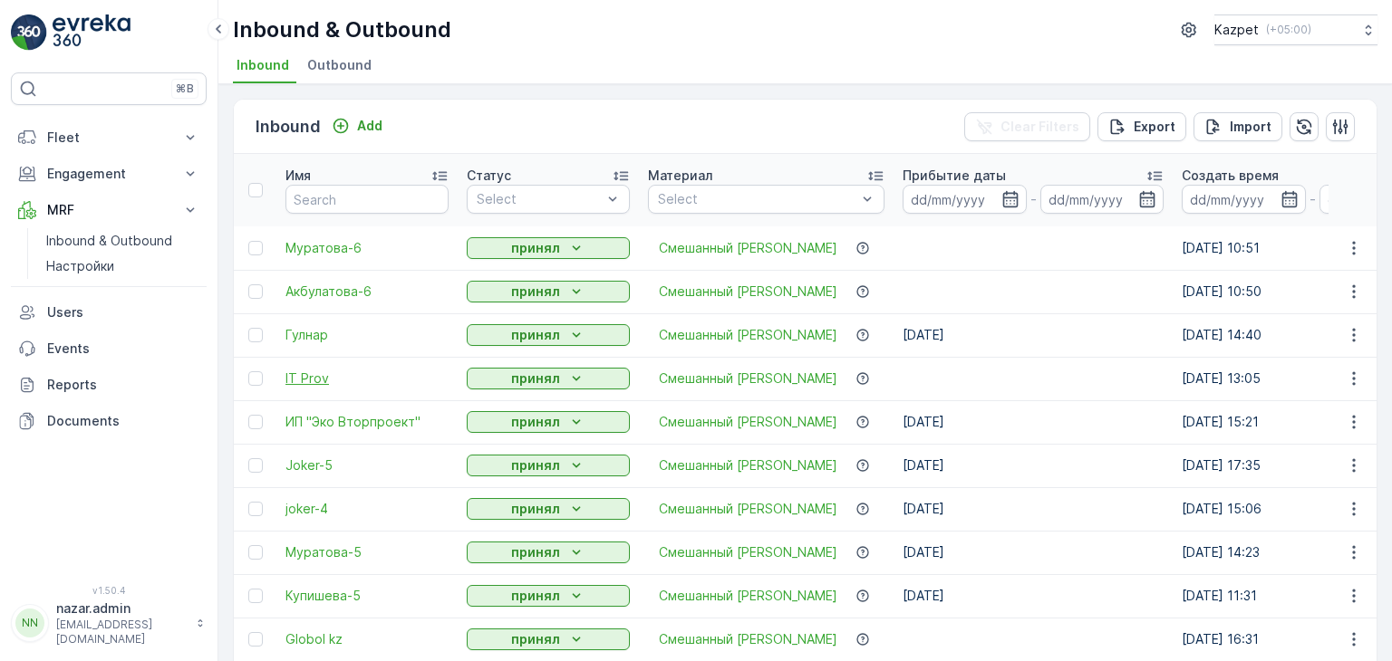
click at [297, 375] on span "IT Prov" at bounding box center [366, 379] width 163 height 18
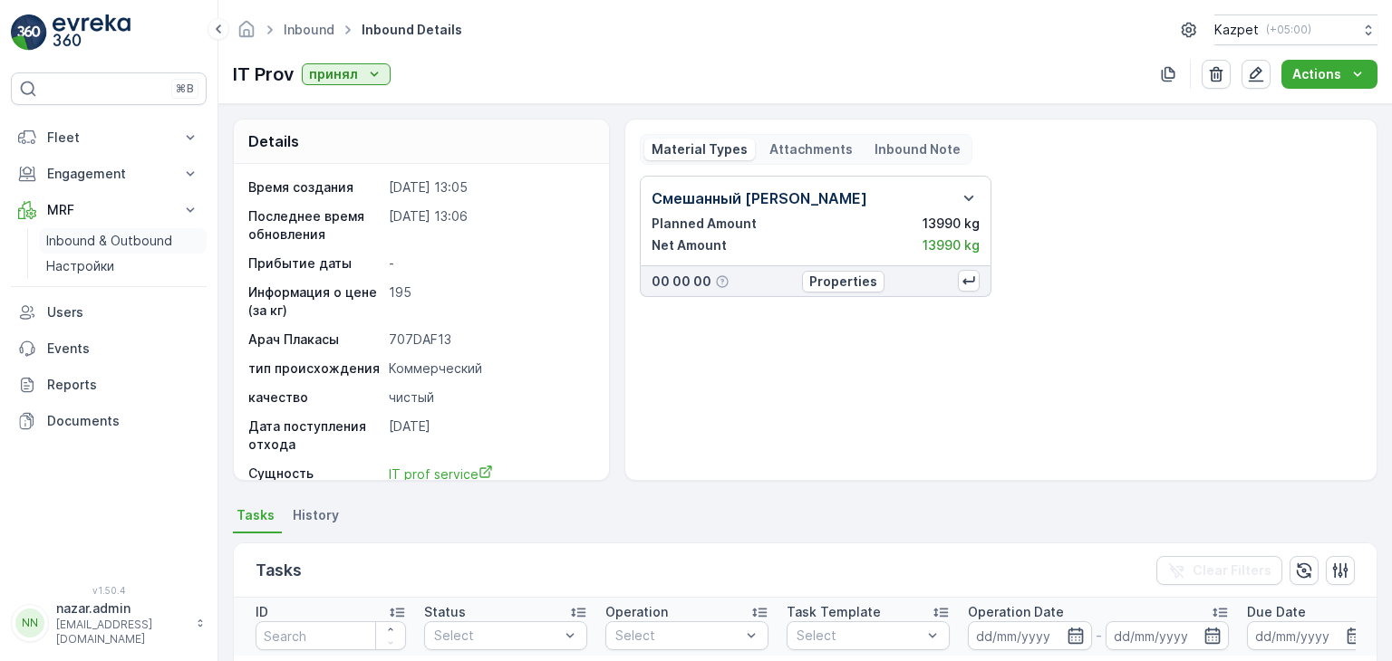
click at [88, 241] on p "Inbound & Outbound" at bounding box center [109, 241] width 126 height 18
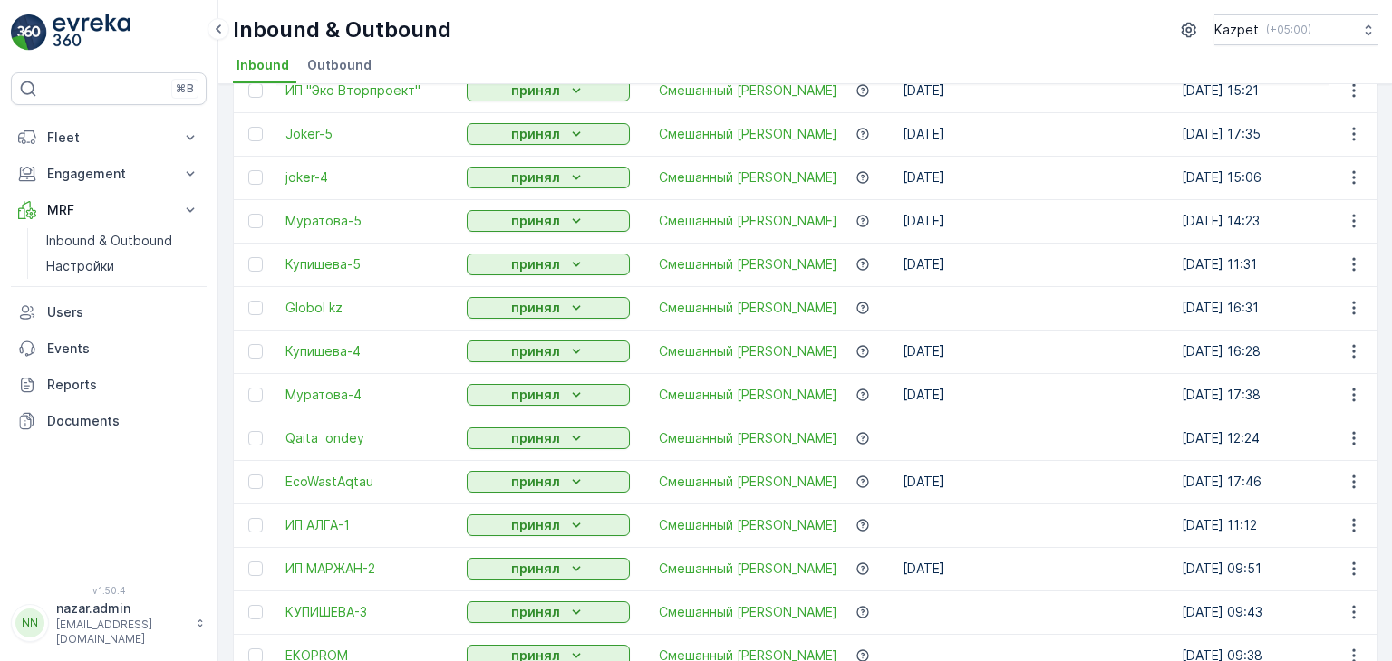
scroll to position [362, 0]
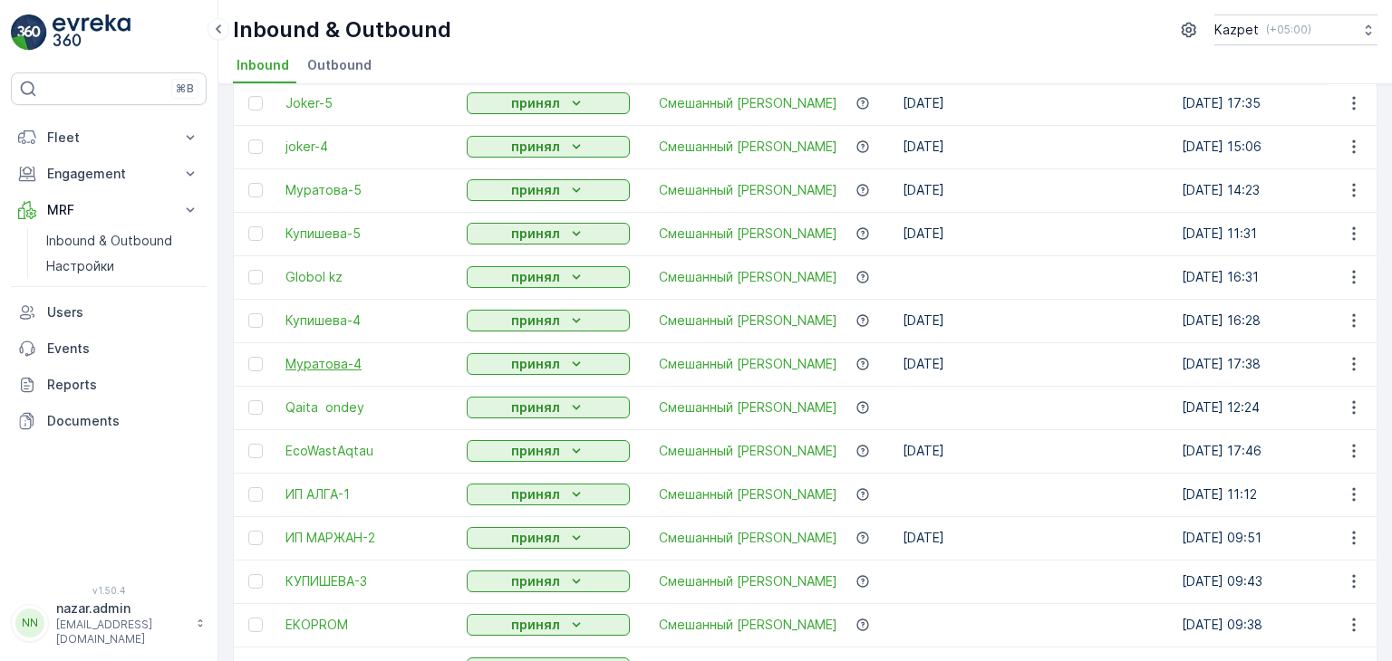
click at [341, 363] on span "Муратова-4" at bounding box center [366, 364] width 163 height 18
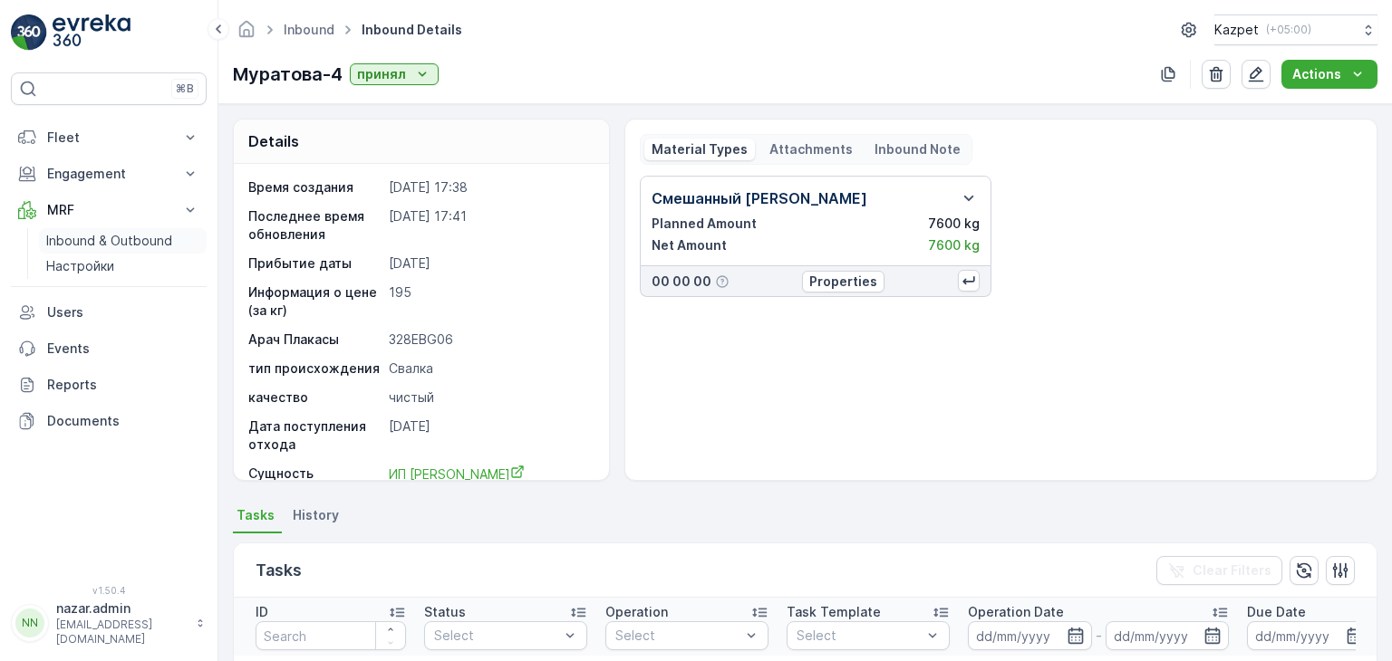
click at [85, 236] on p "Inbound & Outbound" at bounding box center [109, 241] width 126 height 18
